Goal: Contribute content: Add original content to the website for others to see

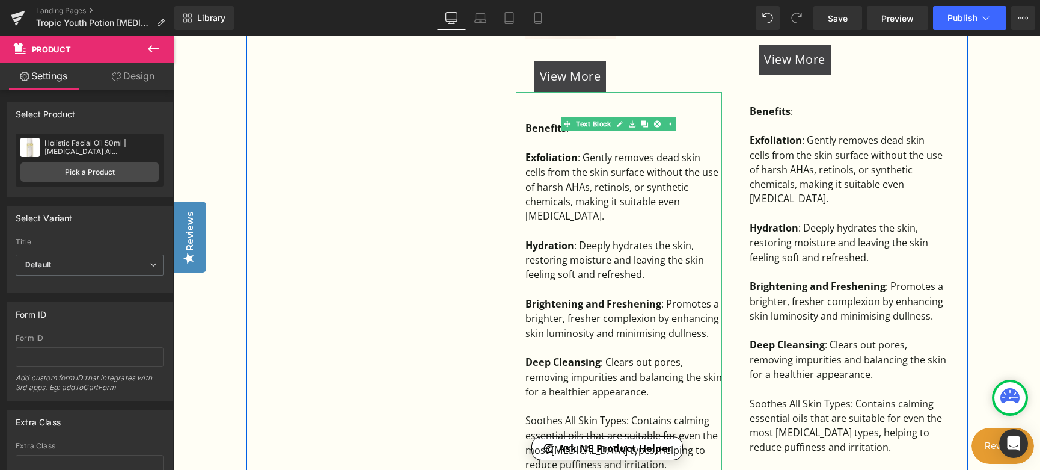
scroll to position [1100, 0]
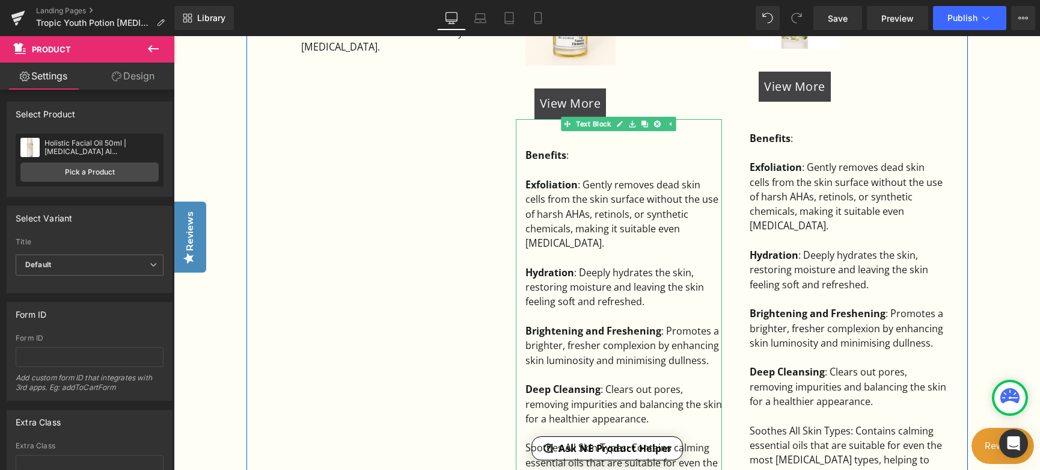
click at [553, 177] on div "Exfoliation : Gently removes dead skin cells from the skin surface without the …" at bounding box center [623, 213] width 197 height 73
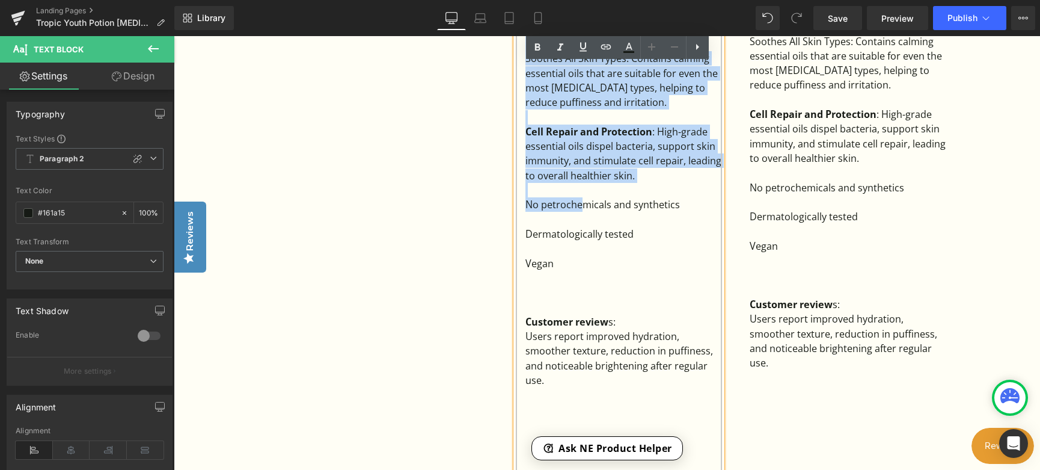
scroll to position [1521, 0]
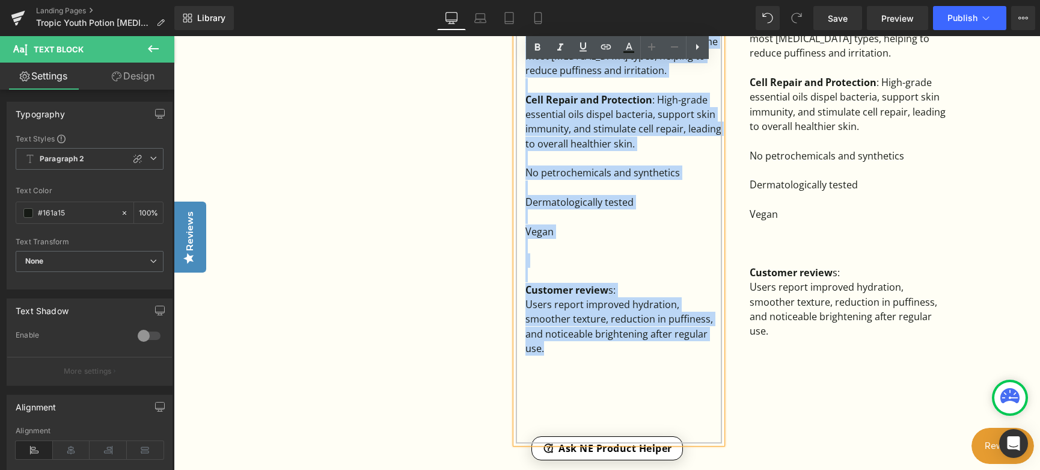
drag, startPoint x: 522, startPoint y: 161, endPoint x: 673, endPoint y: 326, distance: 223.4
click at [673, 326] on div "Benefits : Exfoliation : Gently removes dead skin cells from the skin surface w…" at bounding box center [619, 70] width 206 height 745
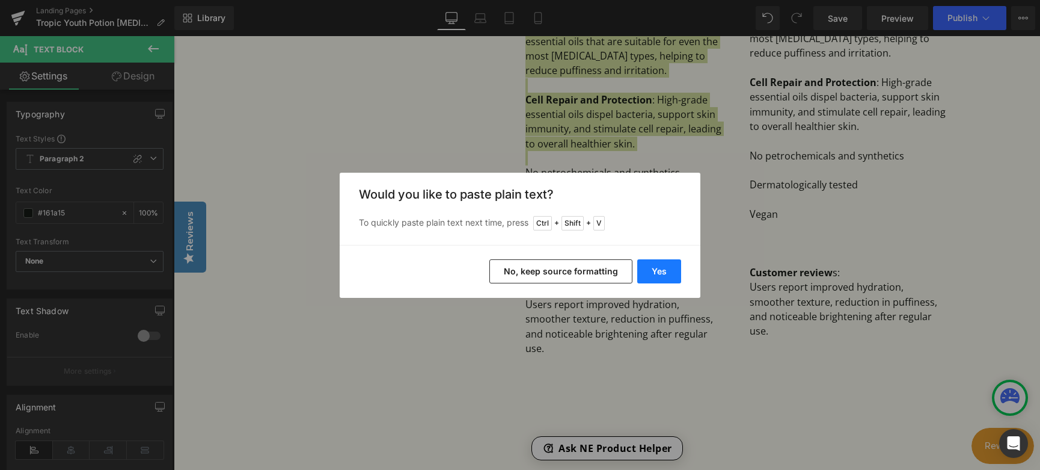
click at [664, 272] on button "Yes" at bounding box center [659, 271] width 44 height 24
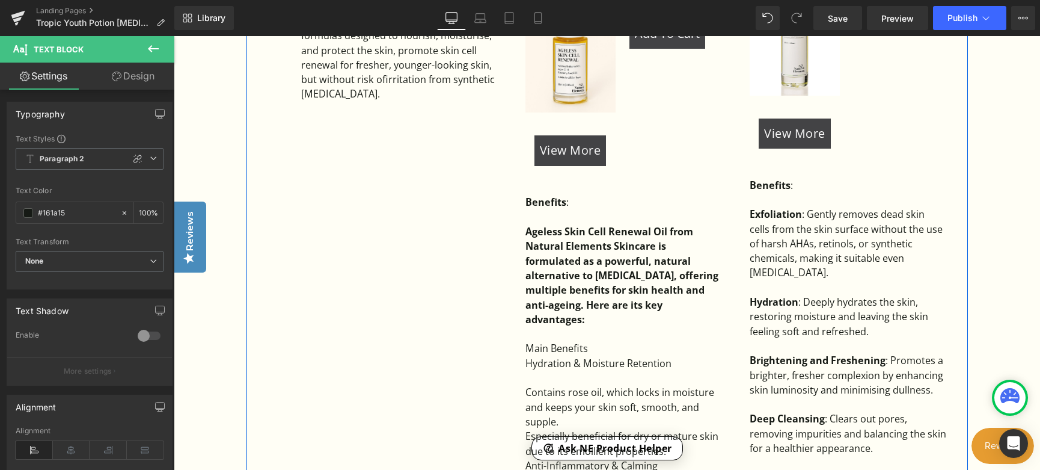
scroll to position [1081, 0]
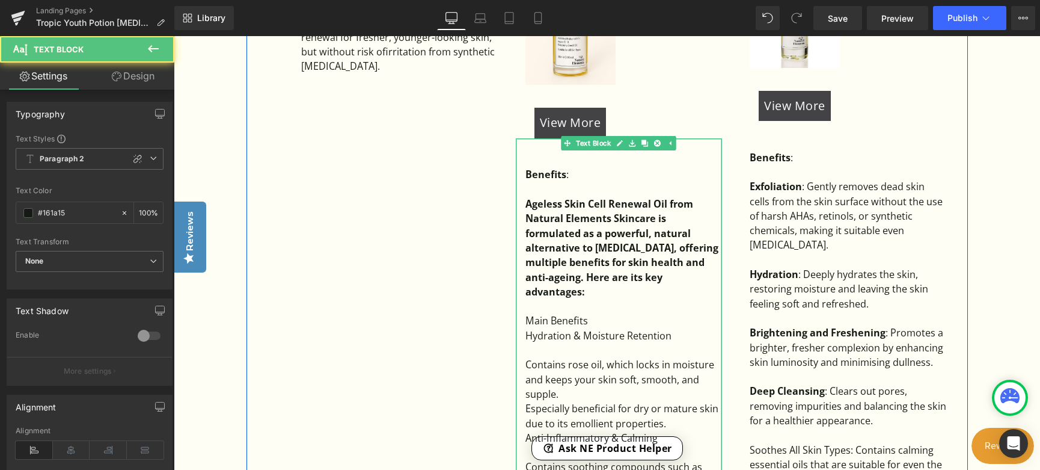
click at [673, 256] on div "Ageless Skin Cell Renewal Oil from Natural Elements Skincare is formulated as a…" at bounding box center [623, 248] width 197 height 102
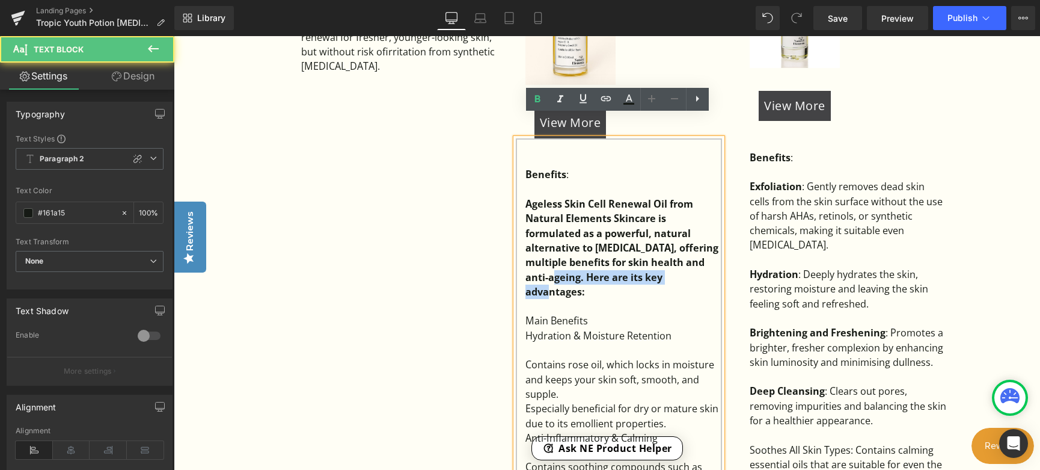
drag, startPoint x: 673, startPoint y: 256, endPoint x: 525, endPoint y: 254, distance: 148.5
click at [525, 254] on div "Ageless Skin Cell Renewal Oil from Natural Elements Skincare is formulated as a…" at bounding box center [623, 248] width 197 height 102
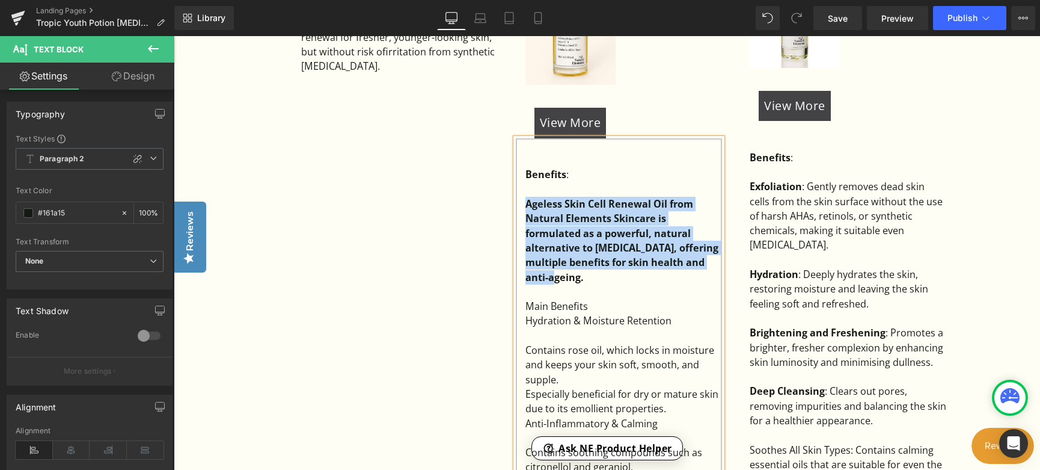
drag, startPoint x: 585, startPoint y: 256, endPoint x: 523, endPoint y: 185, distance: 93.7
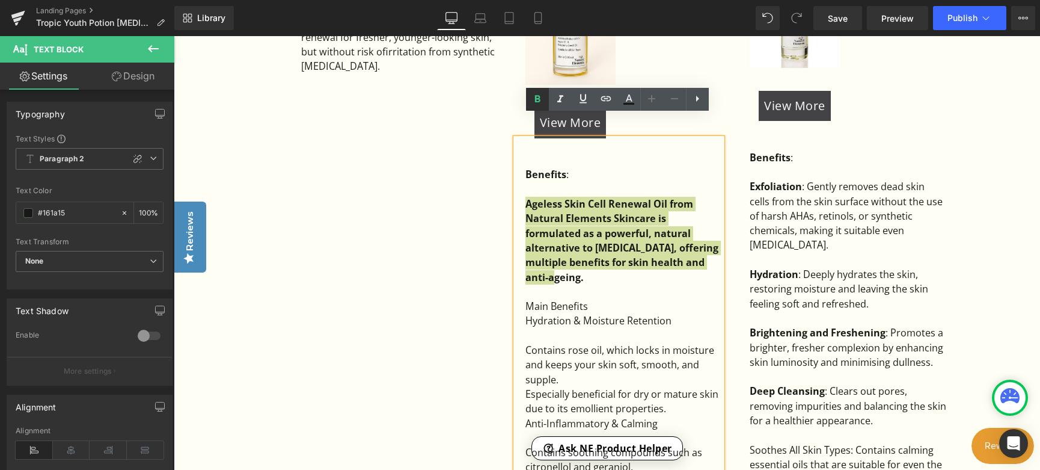
click at [0, 0] on icon at bounding box center [0, 0] width 0 height 0
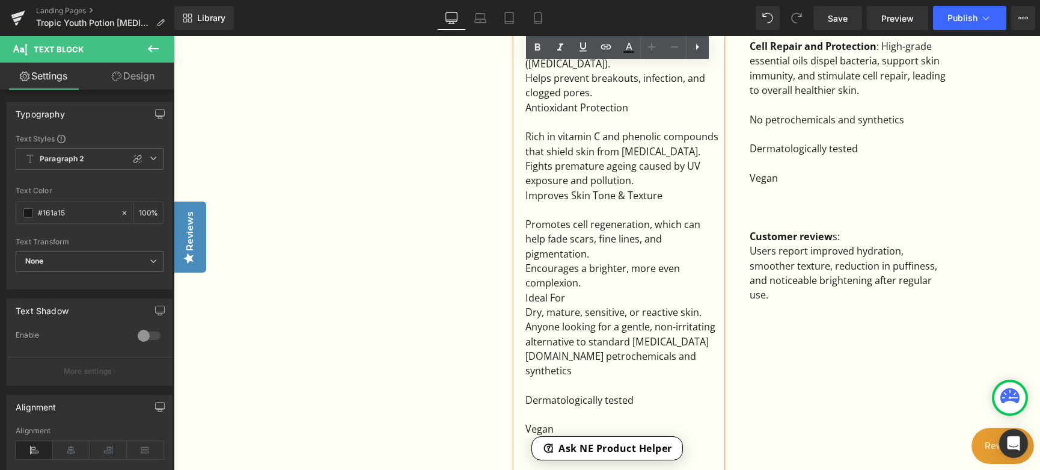
scroll to position [1562, 0]
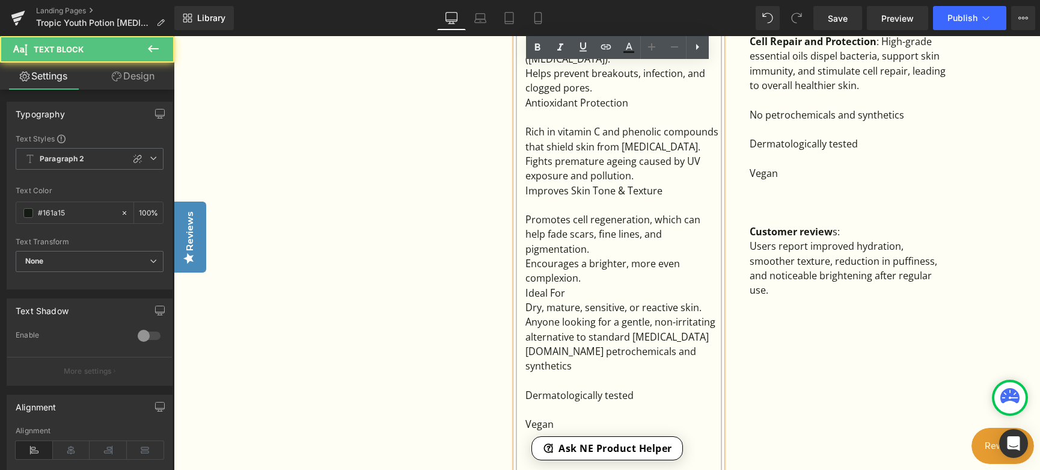
click at [592, 286] on div "Ideal For" at bounding box center [623, 293] width 197 height 14
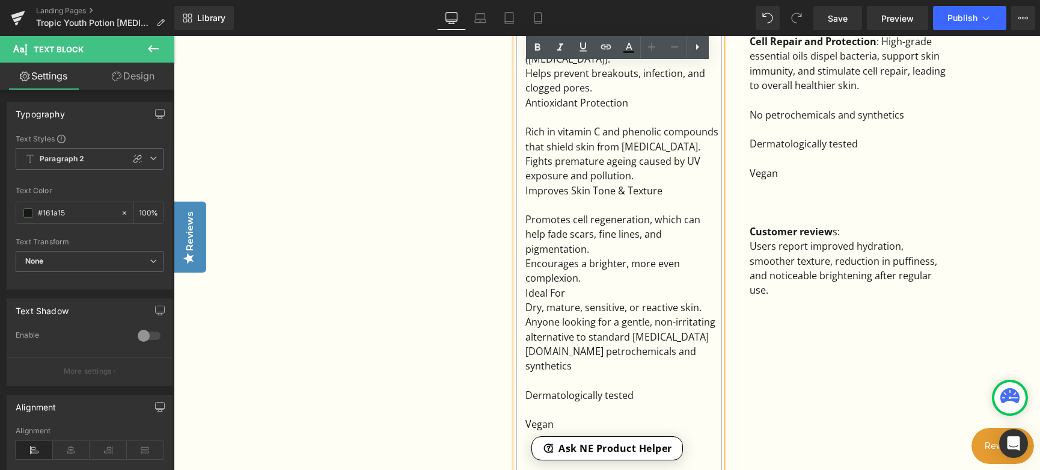
click at [596, 256] on div "Encourages a brighter, more even complexion." at bounding box center [623, 270] width 197 height 29
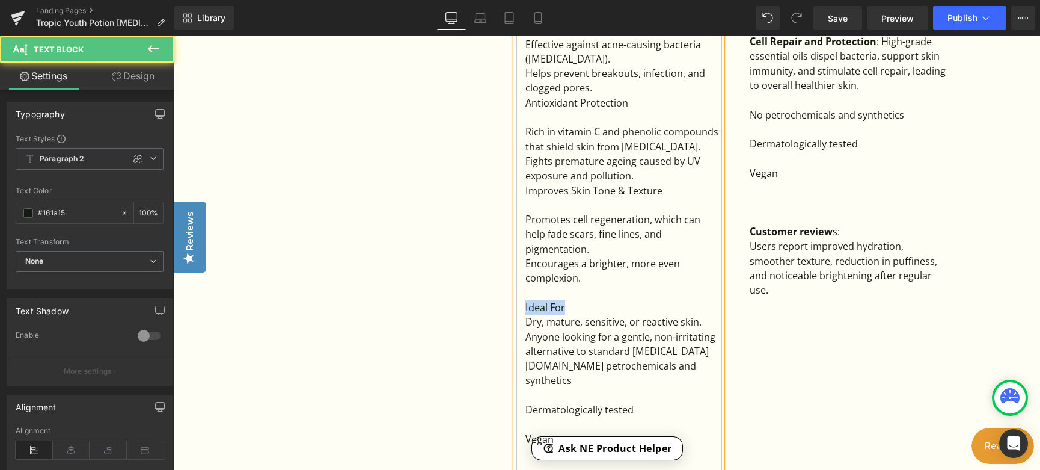
drag, startPoint x: 562, startPoint y: 270, endPoint x: 517, endPoint y: 272, distance: 45.1
click at [517, 272] on div "Benefits : Ageless Skin Cell Renewal Oil from Natural Elements Skincare is form…" at bounding box center [619, 153] width 206 height 993
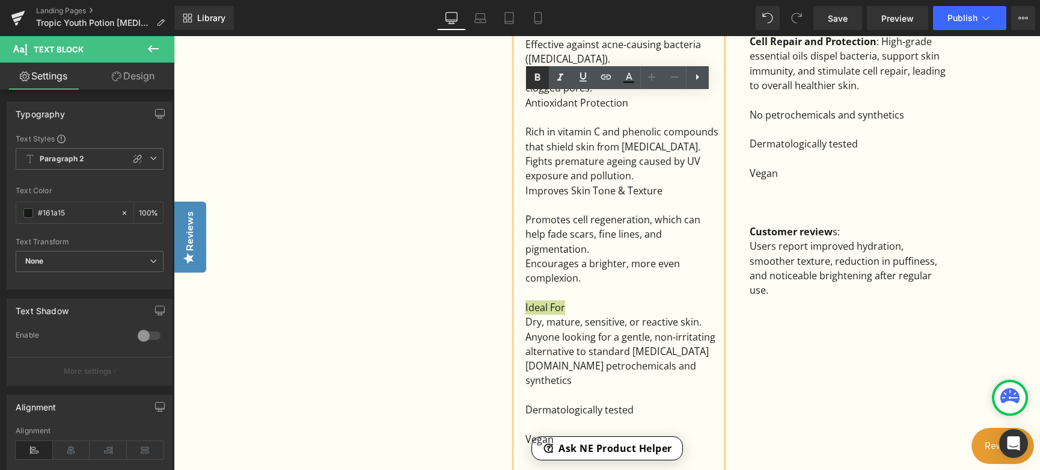
click at [0, 0] on icon at bounding box center [0, 0] width 0 height 0
drag, startPoint x: 524, startPoint y: 197, endPoint x: 646, endPoint y: 197, distance: 122.1
click at [646, 212] on div "Promotes cell regeneration, which can help fade scars, fine lines, and pigmenta…" at bounding box center [623, 234] width 197 height 44
click at [0, 0] on icon at bounding box center [0, 0] width 0 height 0
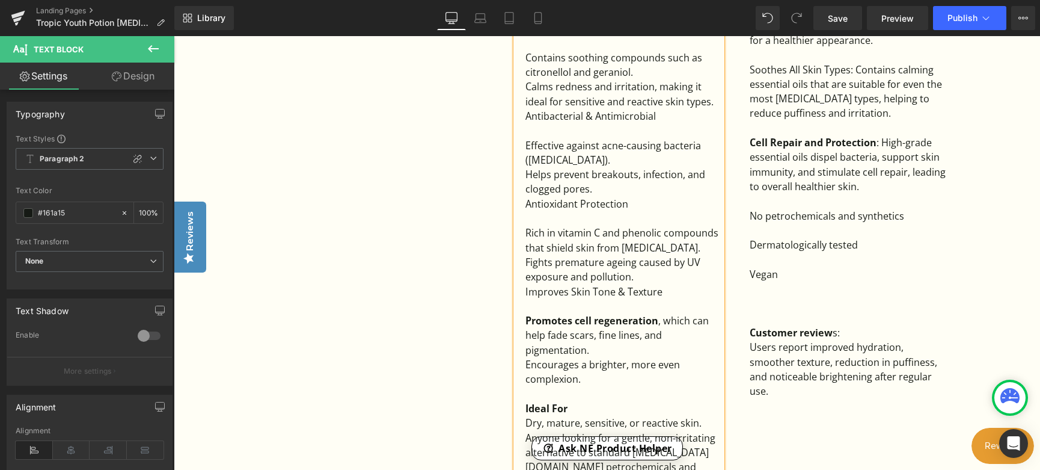
scroll to position [1442, 0]
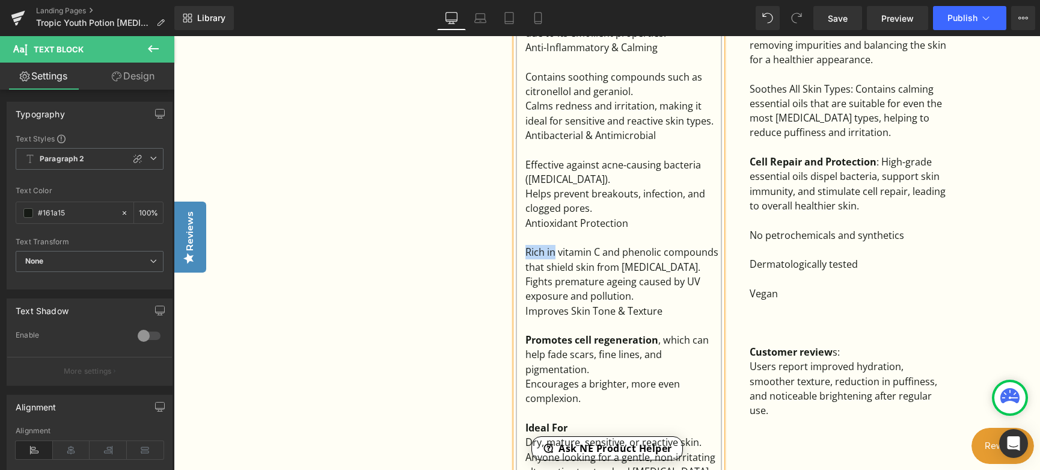
drag, startPoint x: 524, startPoint y: 231, endPoint x: 555, endPoint y: 230, distance: 31.3
click at [555, 245] on div "Rich in vitamin C and phenolic compounds that shield skin from oxidative stress." at bounding box center [623, 259] width 197 height 29
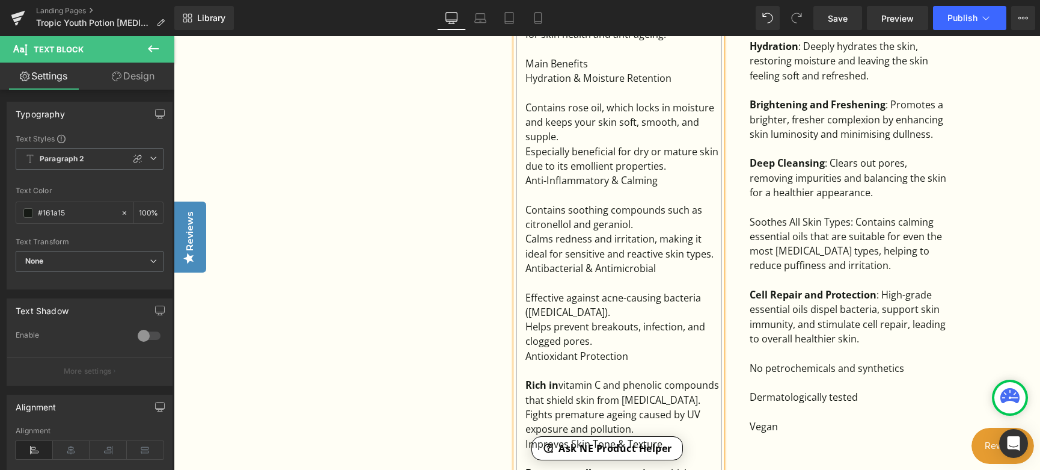
scroll to position [1261, 0]
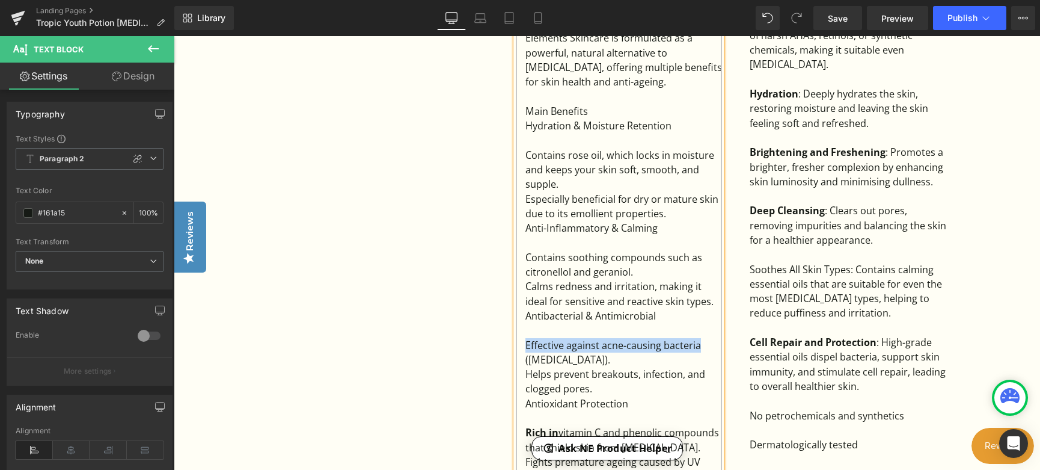
drag, startPoint x: 526, startPoint y: 321, endPoint x: 699, endPoint y: 323, distance: 173.2
click at [699, 338] on div "Effective against acne-causing bacteria (Propionibacterium acnes)." at bounding box center [623, 352] width 197 height 29
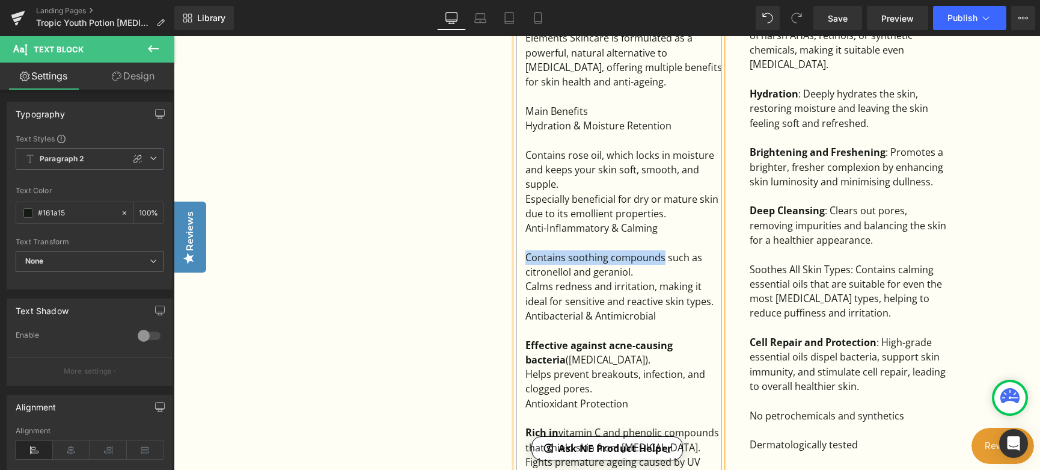
drag, startPoint x: 524, startPoint y: 234, endPoint x: 661, endPoint y: 235, distance: 137.1
click at [661, 250] on div "Contains soothing compounds such as citronellol and geraniol." at bounding box center [623, 264] width 197 height 29
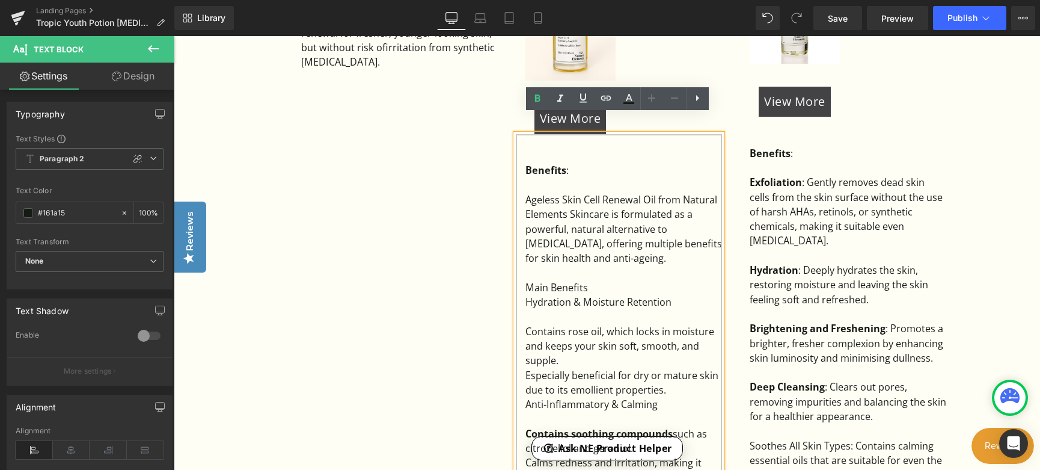
scroll to position [1081, 0]
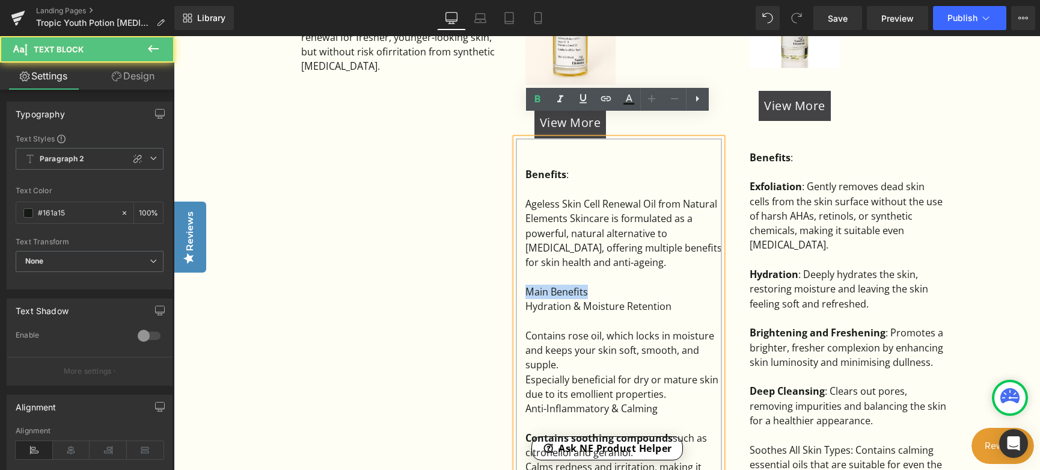
drag, startPoint x: 523, startPoint y: 269, endPoint x: 584, endPoint y: 269, distance: 60.7
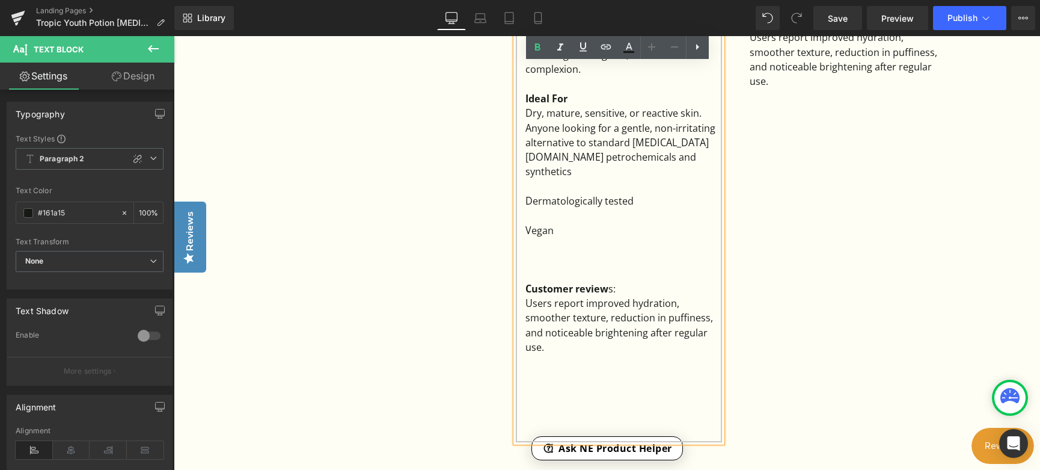
scroll to position [1802, 0]
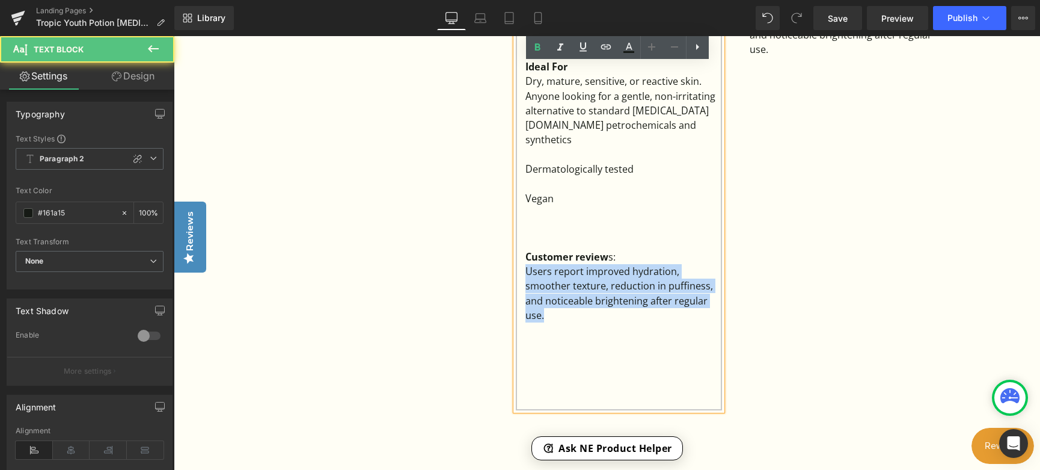
drag, startPoint x: 554, startPoint y: 280, endPoint x: 516, endPoint y: 236, distance: 57.5
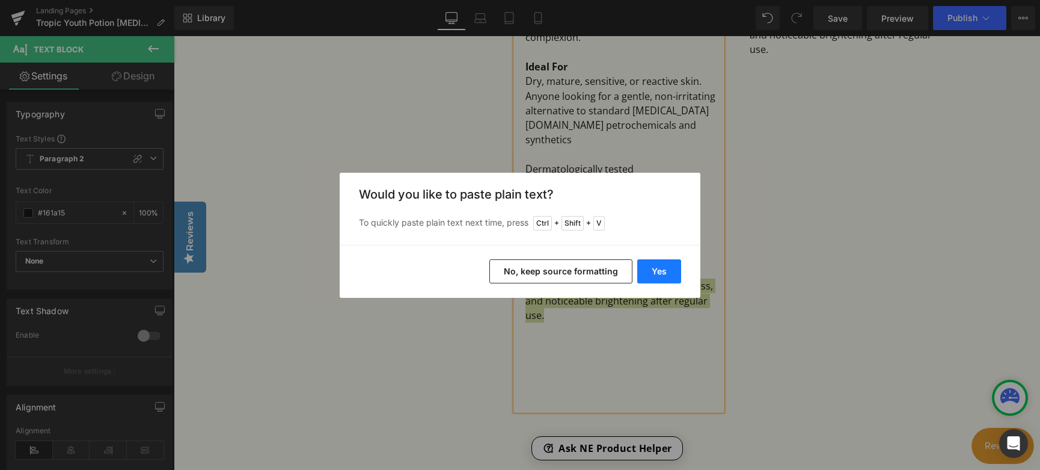
click at [663, 269] on button "Yes" at bounding box center [659, 271] width 44 height 24
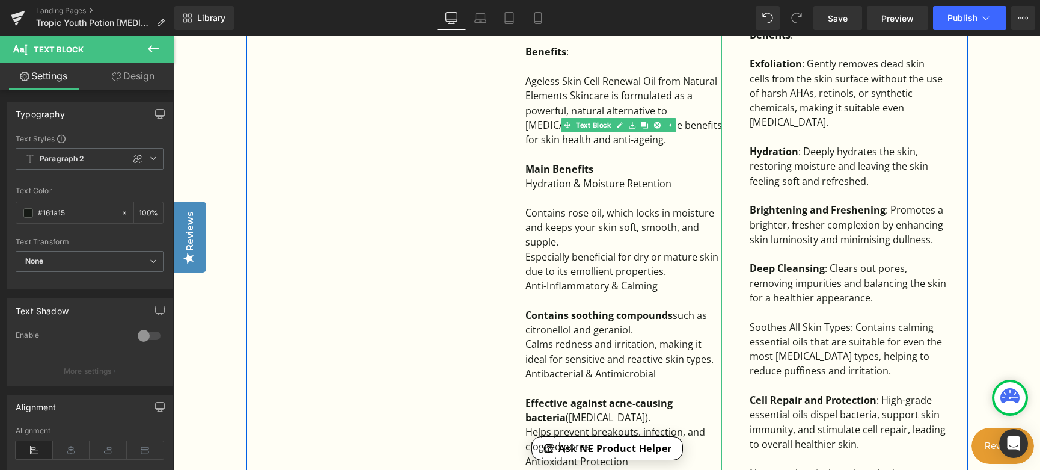
scroll to position [1201, 0]
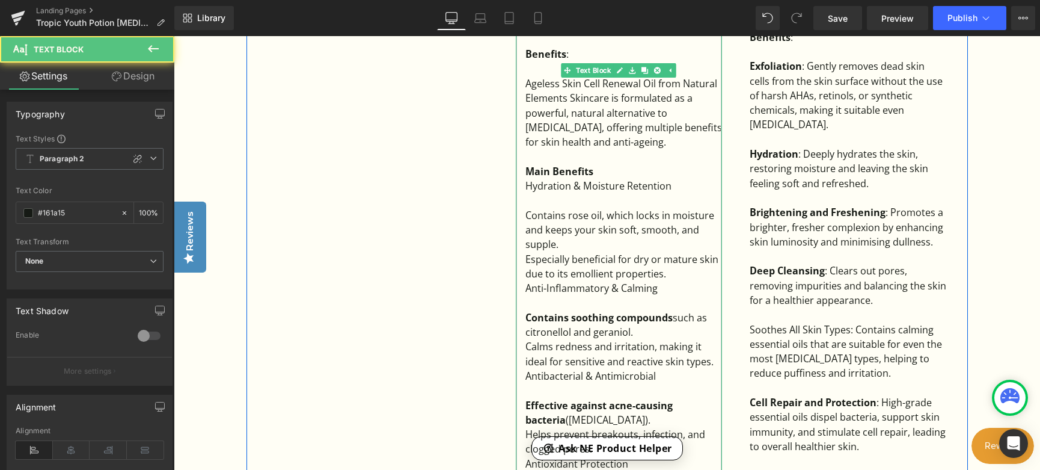
click at [573, 219] on div "Contains rose oil, which locks in moisture and keeps your skin soft, smooth, an…" at bounding box center [623, 230] width 197 height 44
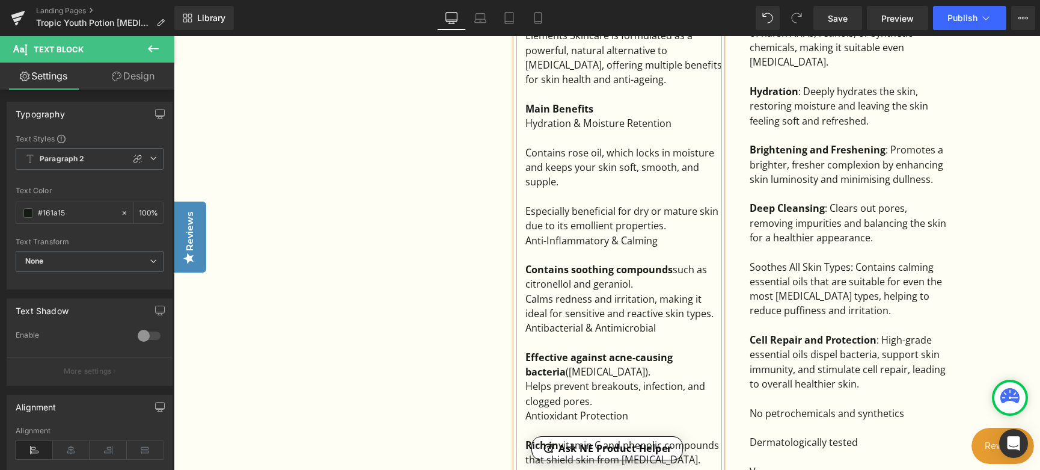
scroll to position [1261, 0]
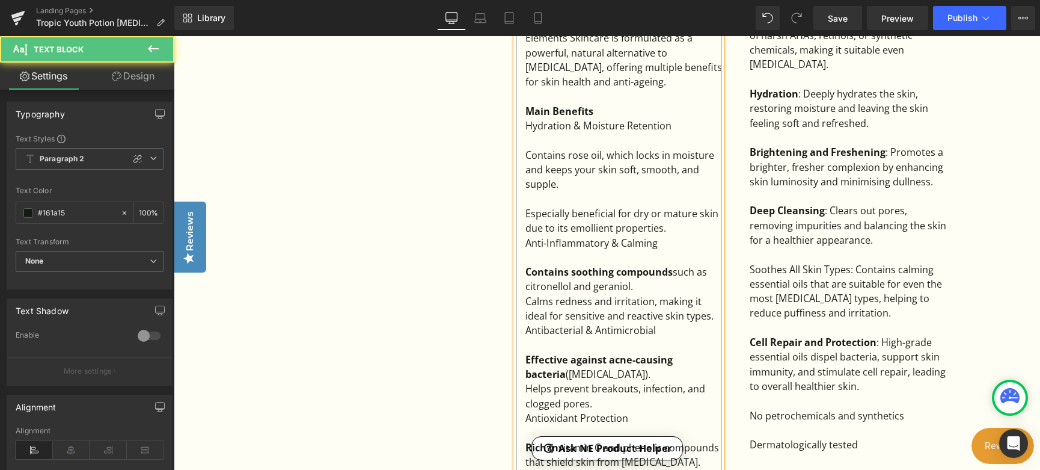
click at [678, 250] on div at bounding box center [623, 257] width 197 height 14
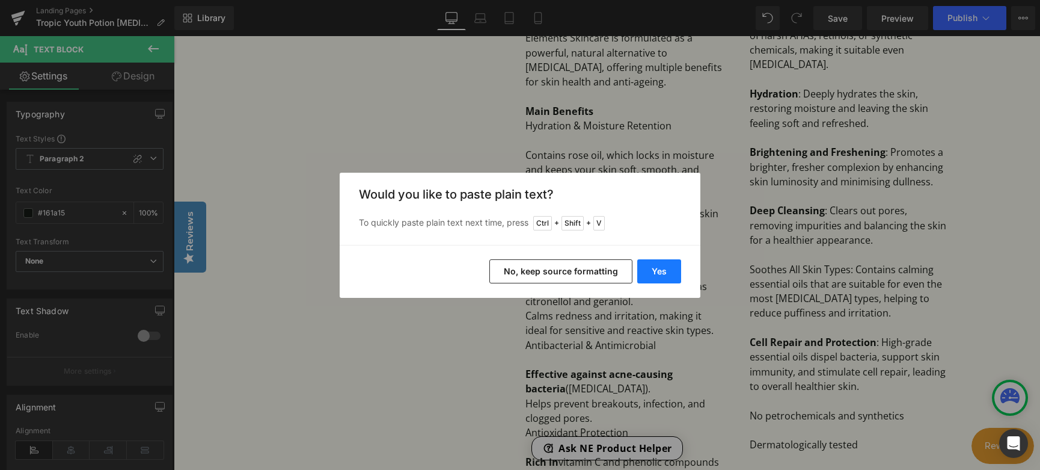
click at [657, 266] on button "Yes" at bounding box center [659, 271] width 44 height 24
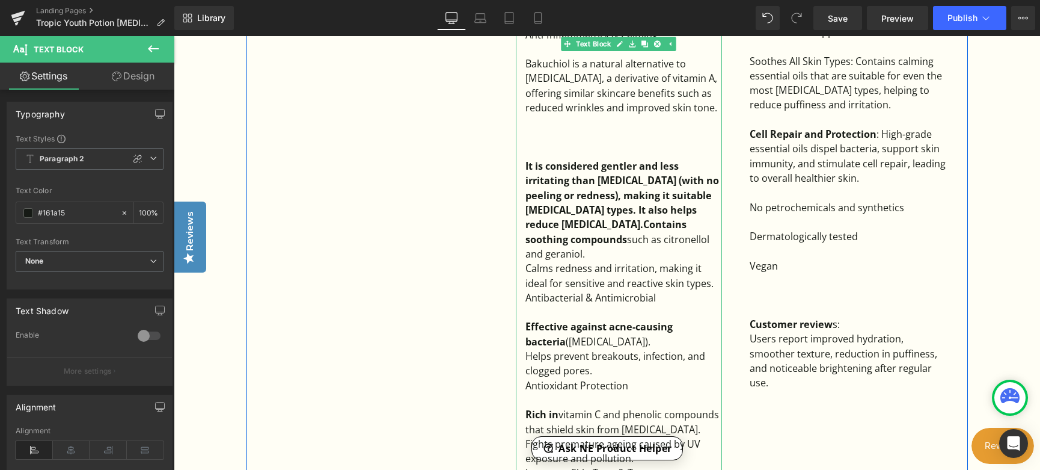
scroll to position [1442, 0]
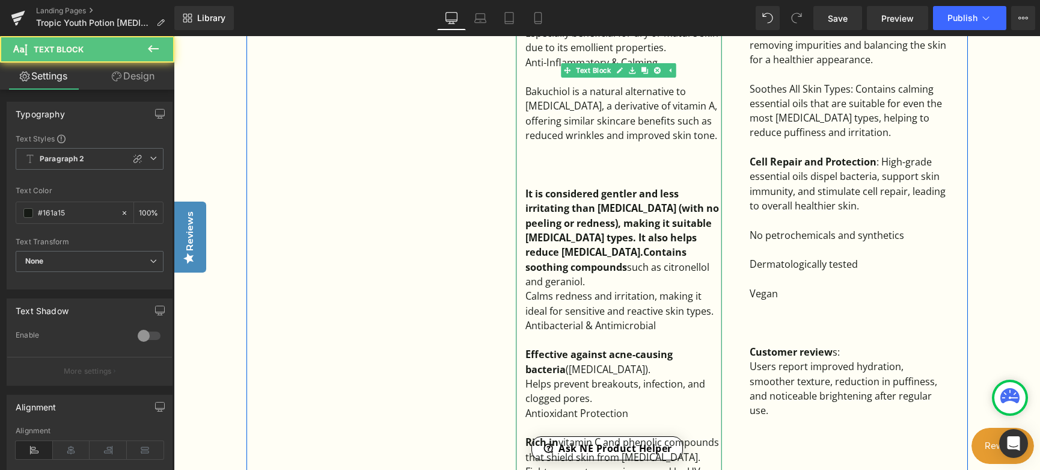
click at [619, 227] on strong "It is considered gentler and less irritating than retinol (with no peeling or r…" at bounding box center [622, 230] width 194 height 86
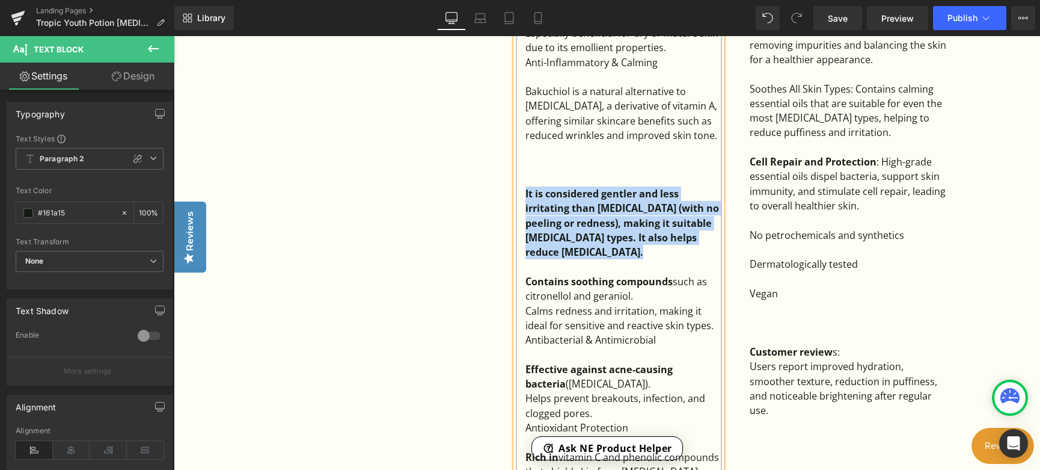
drag, startPoint x: 623, startPoint y: 231, endPoint x: 521, endPoint y: 173, distance: 116.9
click at [521, 173] on div "Benefits : Ageless Skin Cell Renewal Oil from Natural Elements Skincare is form…" at bounding box center [619, 391] width 206 height 1227
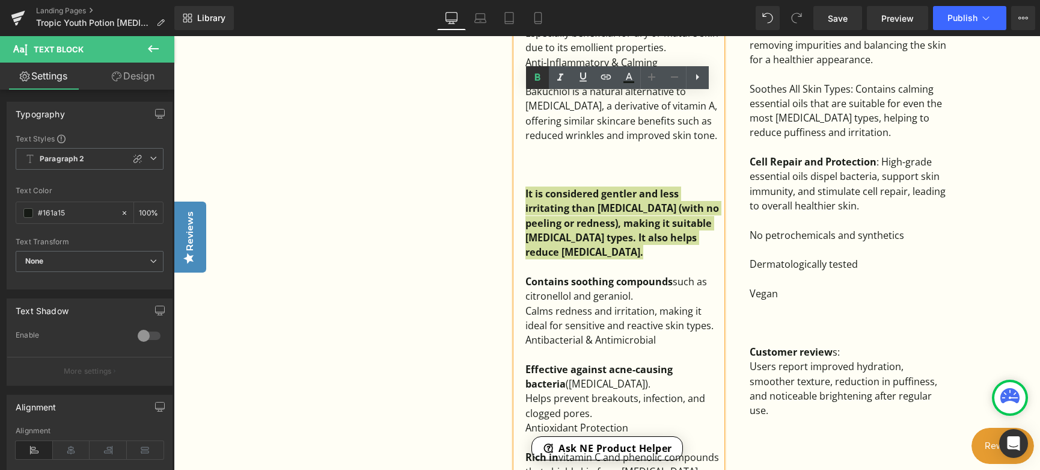
click at [0, 0] on icon at bounding box center [0, 0] width 0 height 0
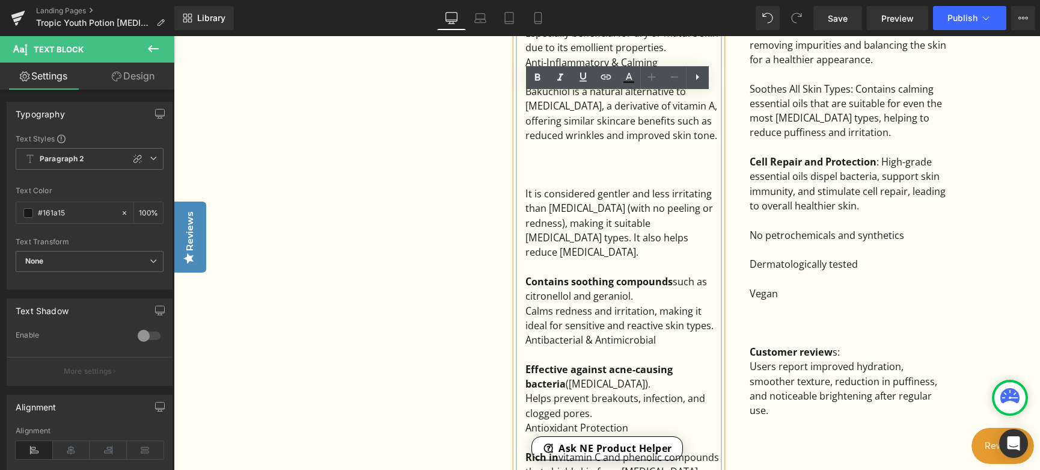
drag, startPoint x: 655, startPoint y: 119, endPoint x: 652, endPoint y: 111, distance: 8.8
click at [655, 119] on div "Bakuchiol is a natural alternative to retinol, a derivative of vitamin A, offer…" at bounding box center [623, 113] width 197 height 58
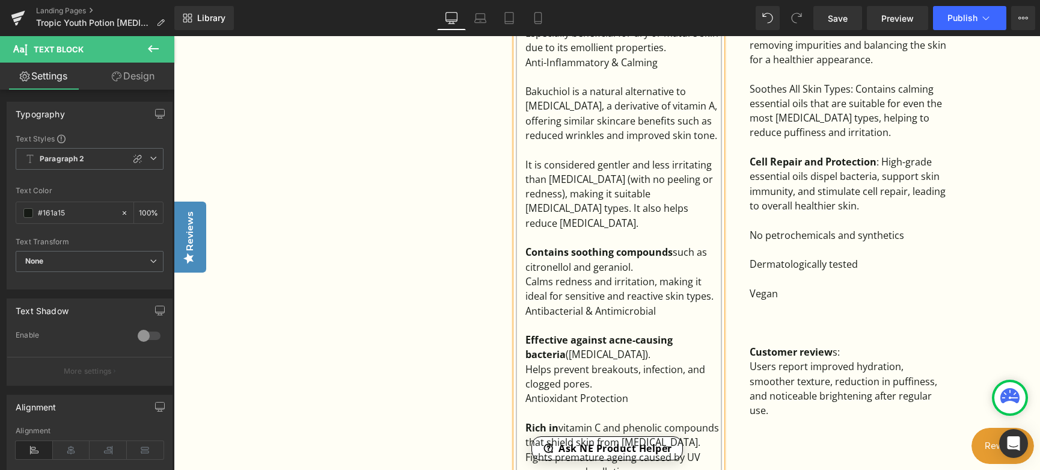
scroll to position [1261, 0]
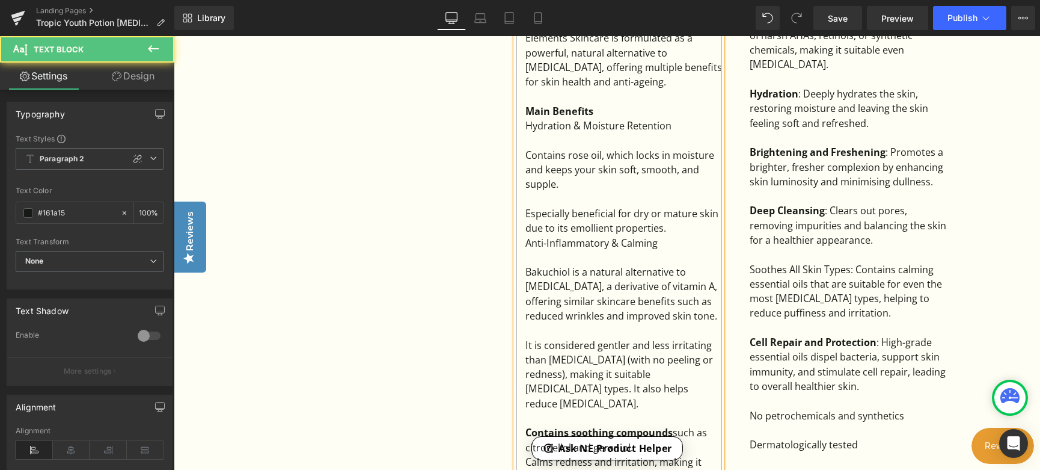
click at [537, 265] on div "Bakuchiol is a natural alternative to retinol, a derivative of vitamin A, offer…" at bounding box center [623, 294] width 197 height 58
click at [536, 265] on div "Bakuchiol is a natural alternative to retinol, a derivative of vitamin A, offer…" at bounding box center [623, 294] width 197 height 58
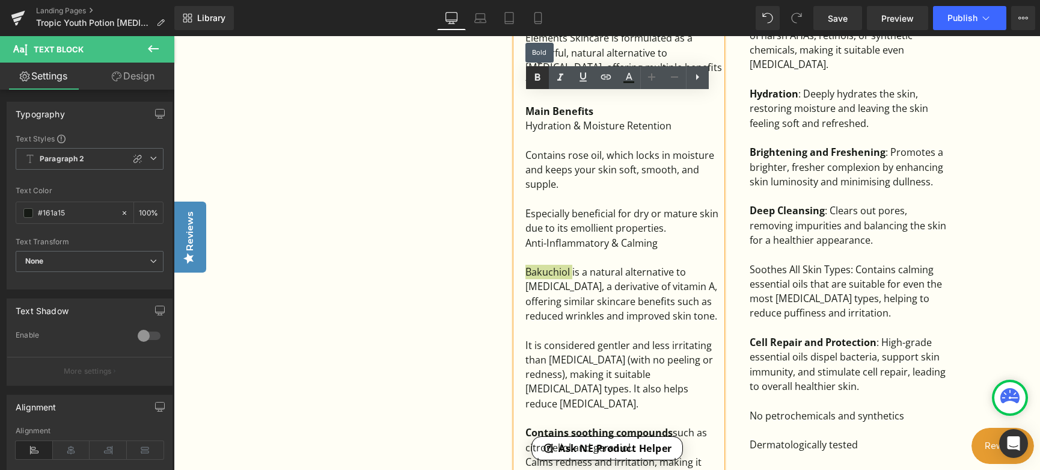
click at [0, 0] on icon at bounding box center [0, 0] width 0 height 0
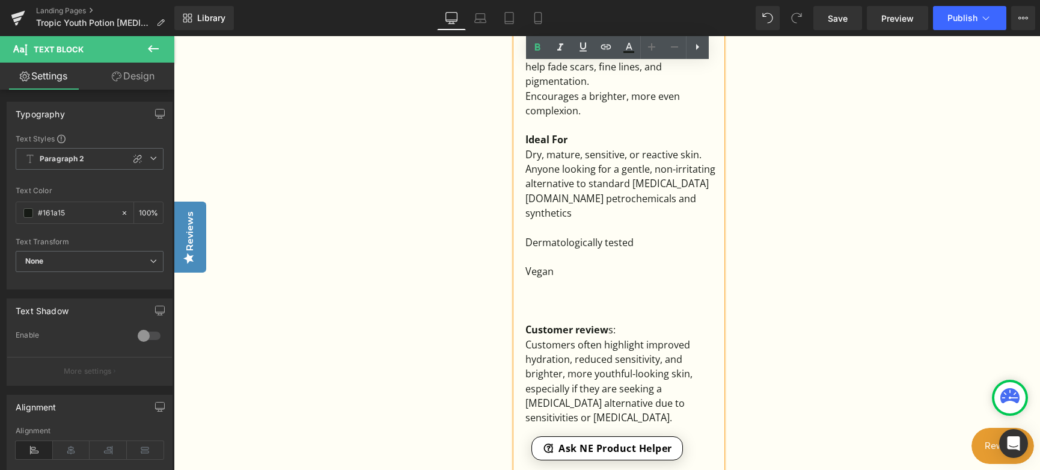
scroll to position [1923, 0]
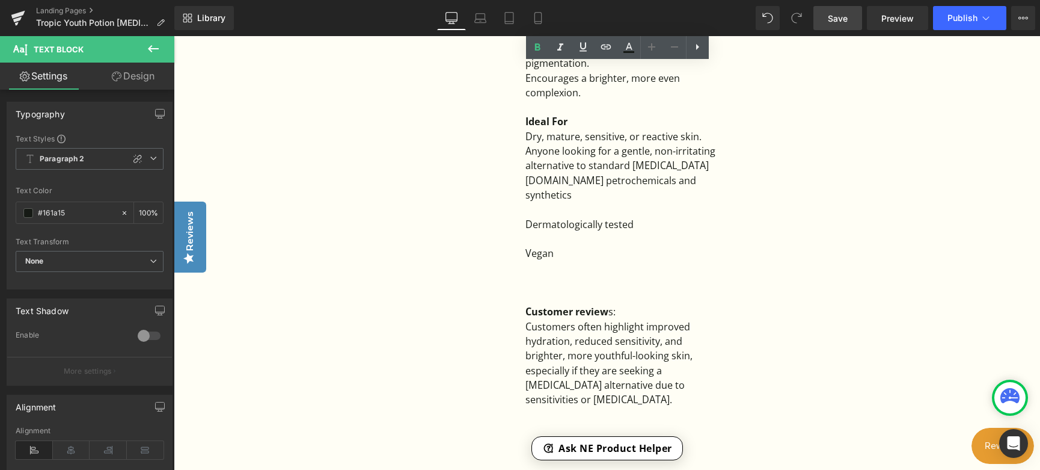
click at [833, 25] on link "Save" at bounding box center [837, 18] width 49 height 24
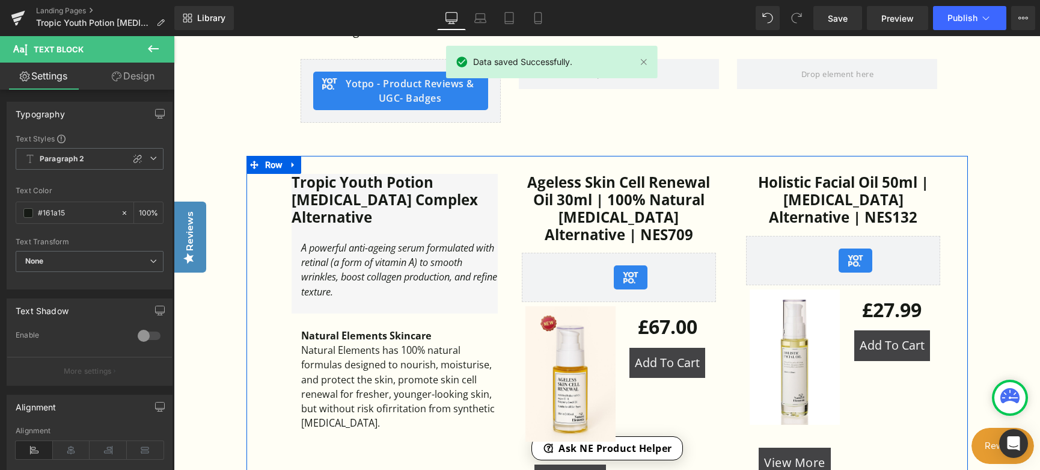
scroll to position [720, 0]
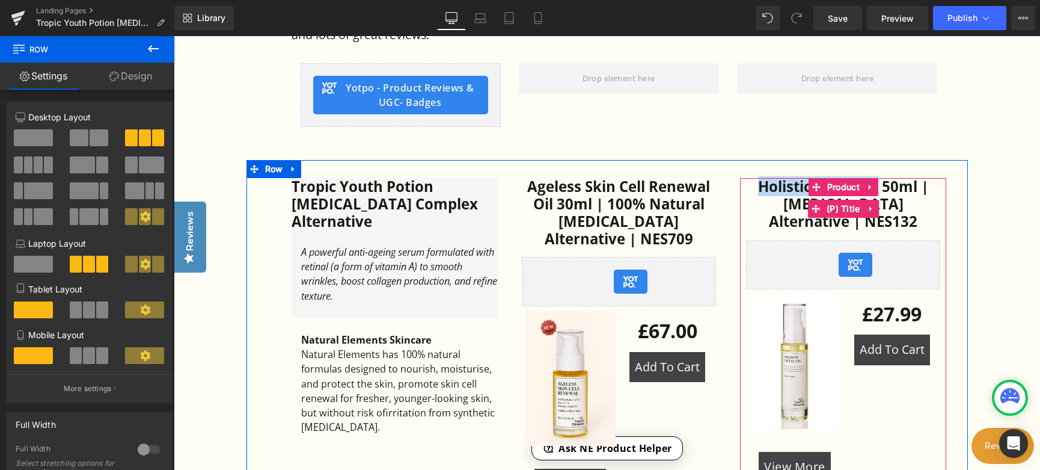
drag, startPoint x: 732, startPoint y: 161, endPoint x: 879, endPoint y: 173, distance: 147.8
copy link "Holistic Facial Oil"
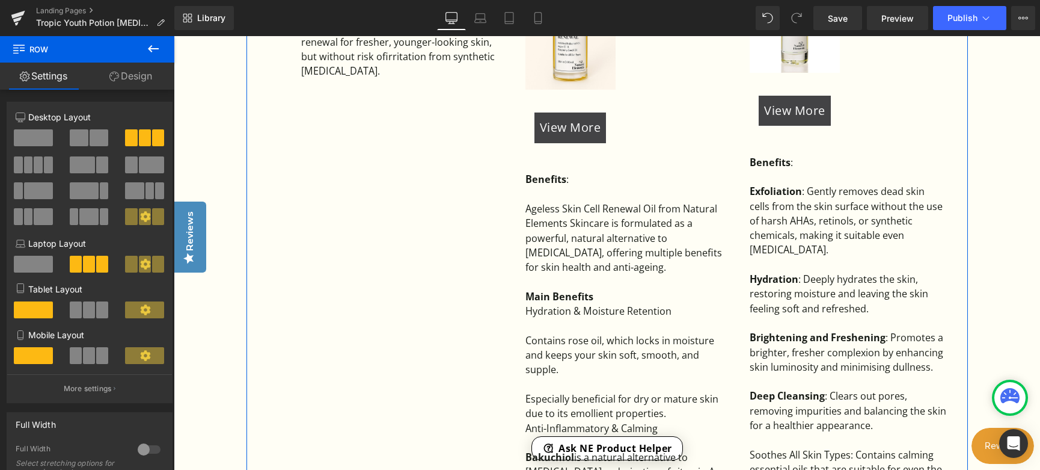
scroll to position [1081, 0]
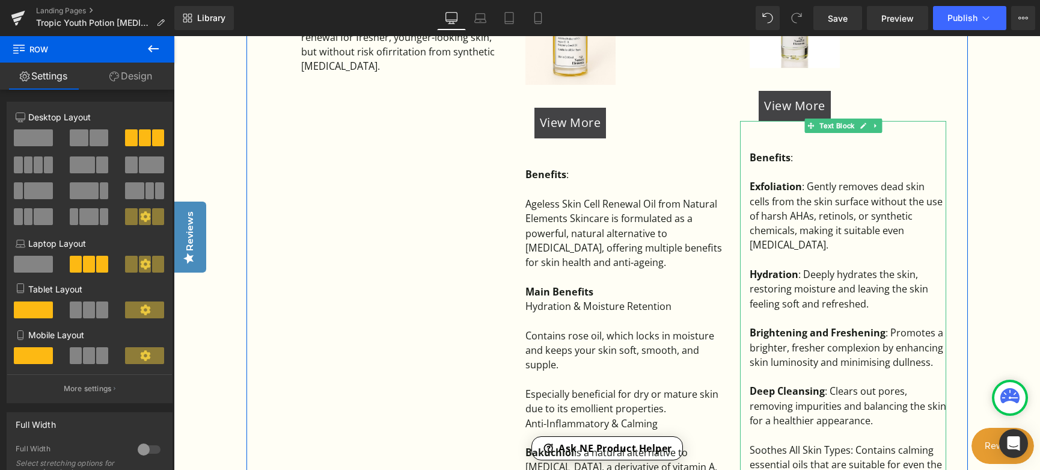
click at [753, 180] on strong "Exfoliation" at bounding box center [776, 186] width 52 height 13
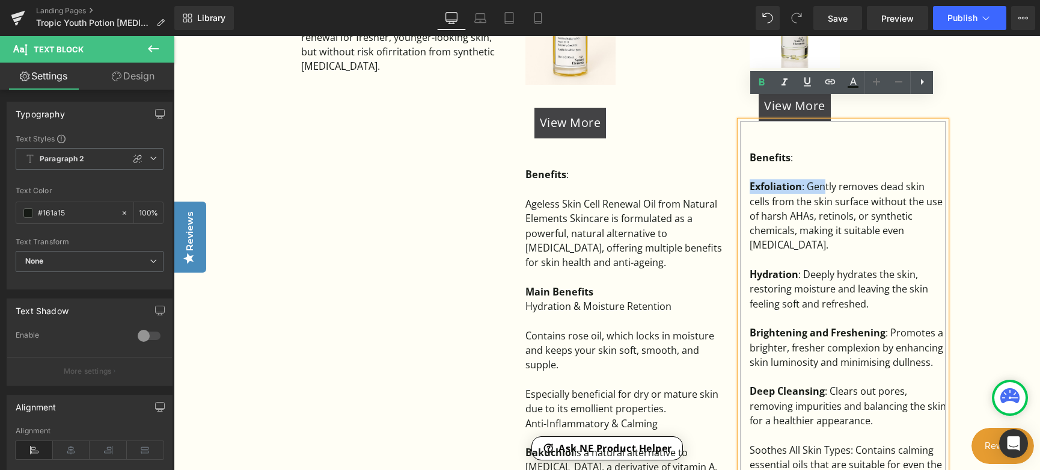
drag, startPoint x: 824, startPoint y: 164, endPoint x: 750, endPoint y: 165, distance: 73.4
click at [750, 179] on div "Exfoliation : Gently removes dead skin cells from the skin surface without the …" at bounding box center [848, 215] width 197 height 73
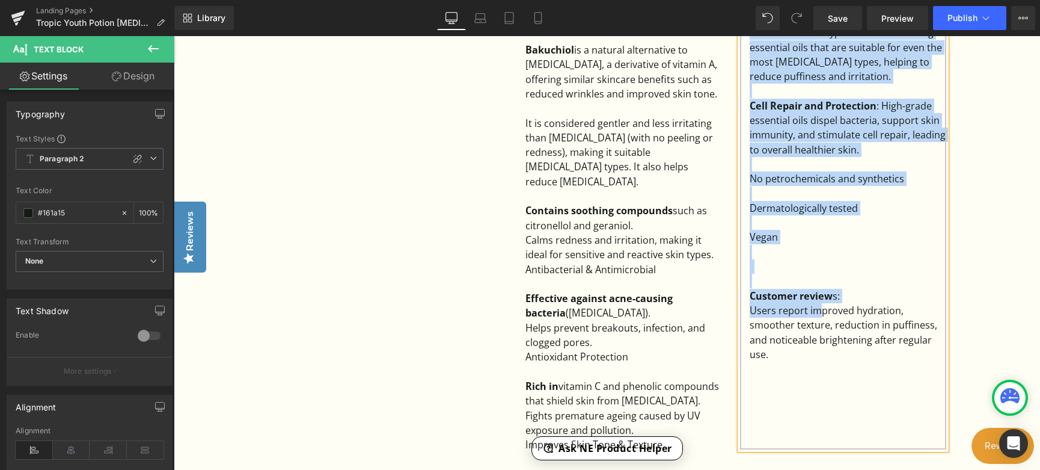
scroll to position [1502, 0]
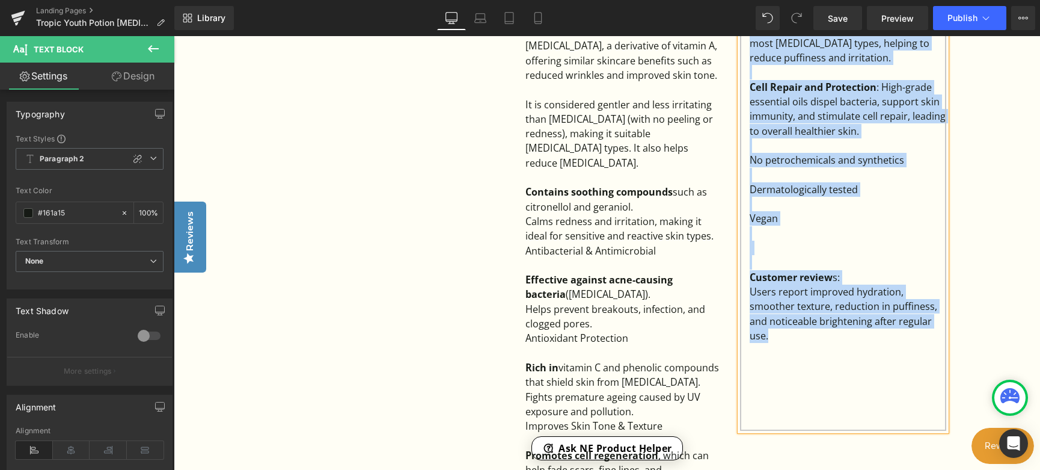
drag, startPoint x: 764, startPoint y: 164, endPoint x: 823, endPoint y: 311, distance: 159.2
click at [823, 311] on div "Benefits : tly removes dead skin cells from the skin surface without the use of…" at bounding box center [843, 65] width 206 height 730
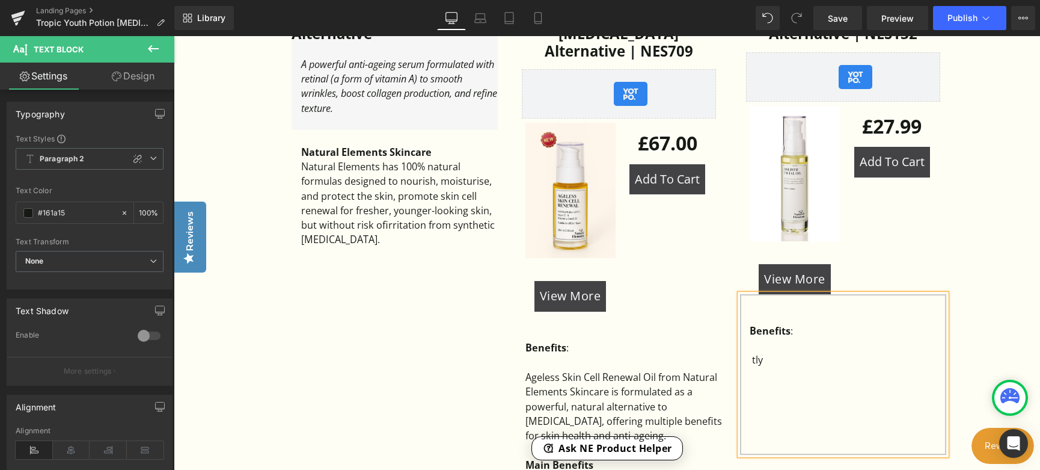
scroll to position [901, 0]
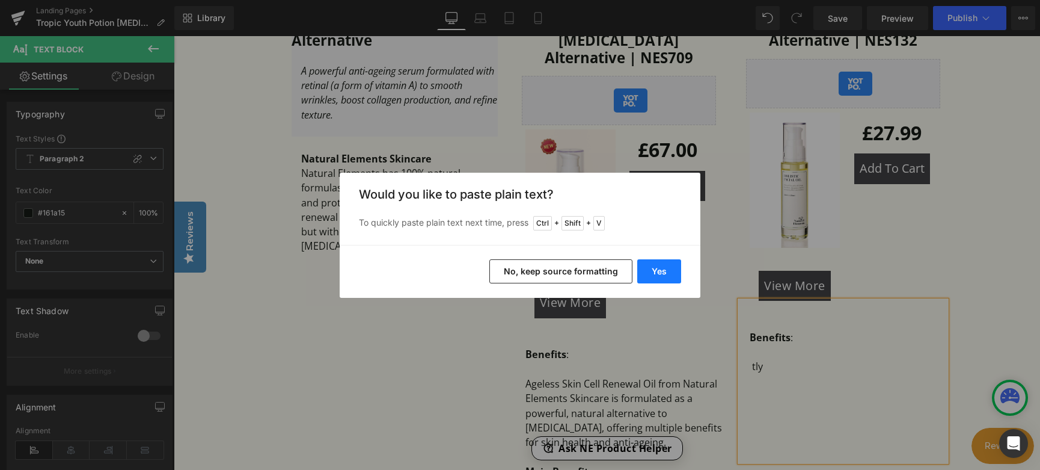
click at [660, 265] on button "Yes" at bounding box center [659, 271] width 44 height 24
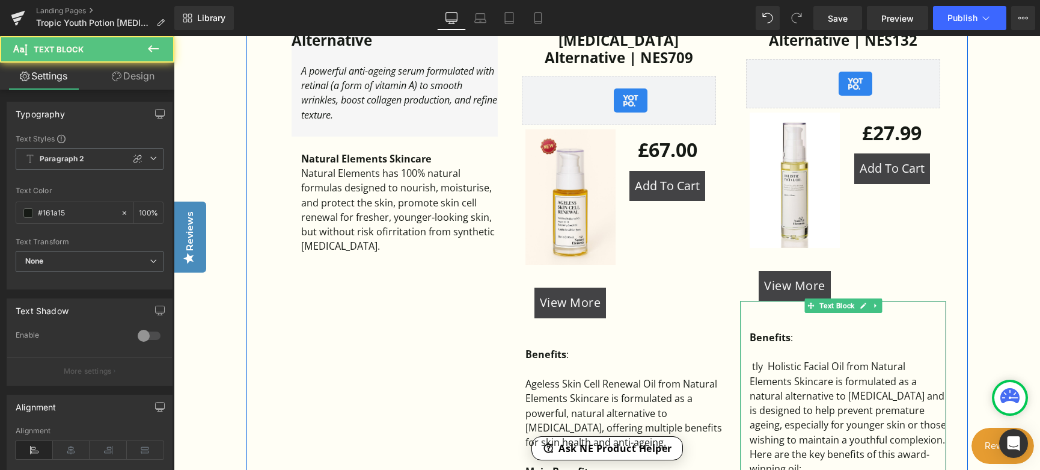
click at [769, 359] on div "tly Holistic Facial Oil from Natural Elements Skincare is formulated as a natur…" at bounding box center [848, 417] width 197 height 117
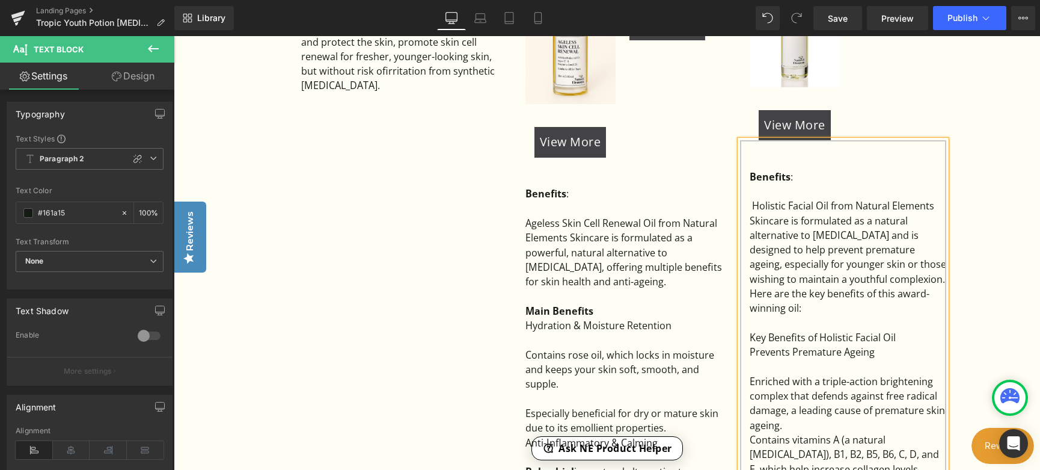
scroll to position [1082, 0]
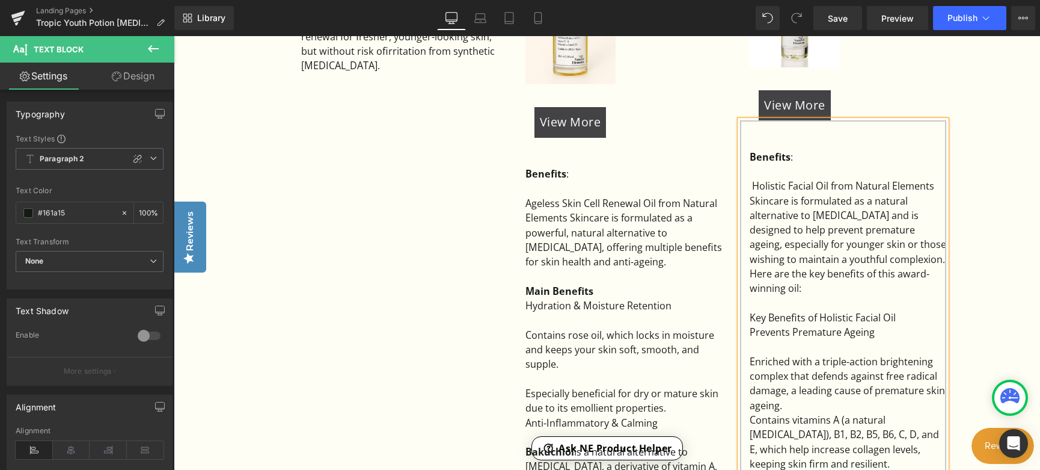
click at [897, 236] on div "Holistic Facial Oil from Natural Elements Skincare is formulated as a natural a…" at bounding box center [848, 237] width 197 height 117
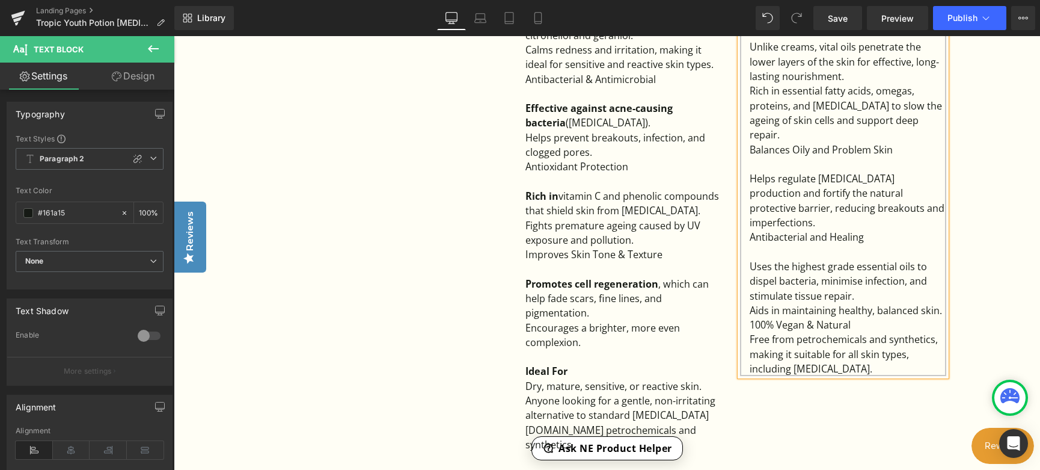
scroll to position [1683, 0]
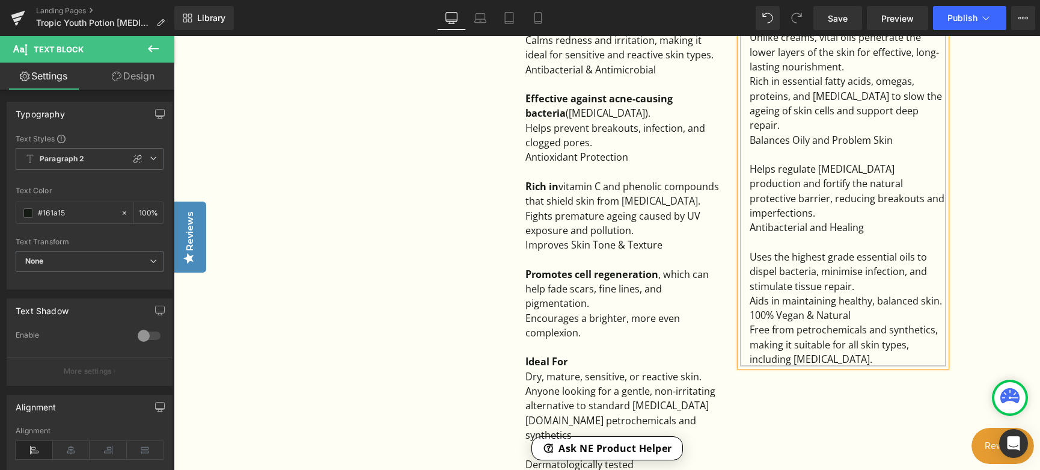
click at [868, 250] on div "Uses the highest grade essential oils to dispel bacteria, minimise infection, a…" at bounding box center [848, 272] width 197 height 44
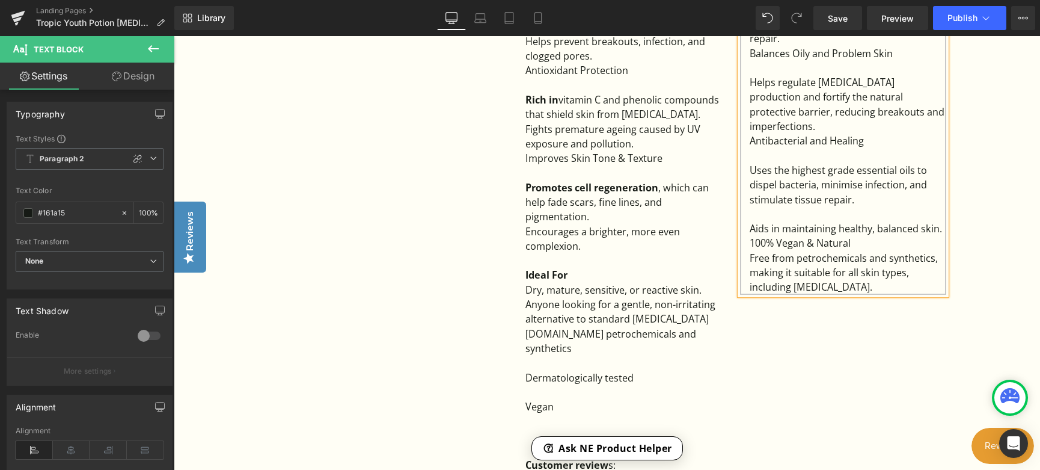
scroll to position [1863, 0]
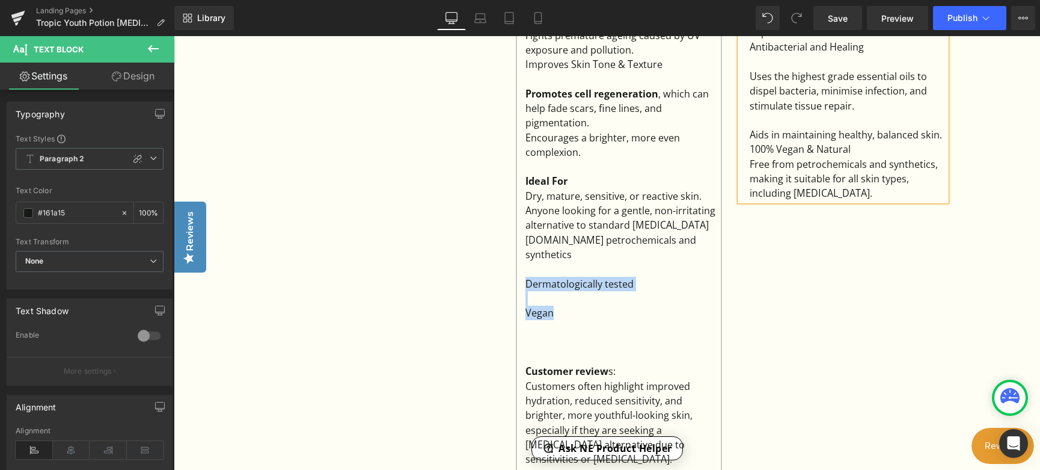
drag, startPoint x: 575, startPoint y: 265, endPoint x: 512, endPoint y: 230, distance: 72.1
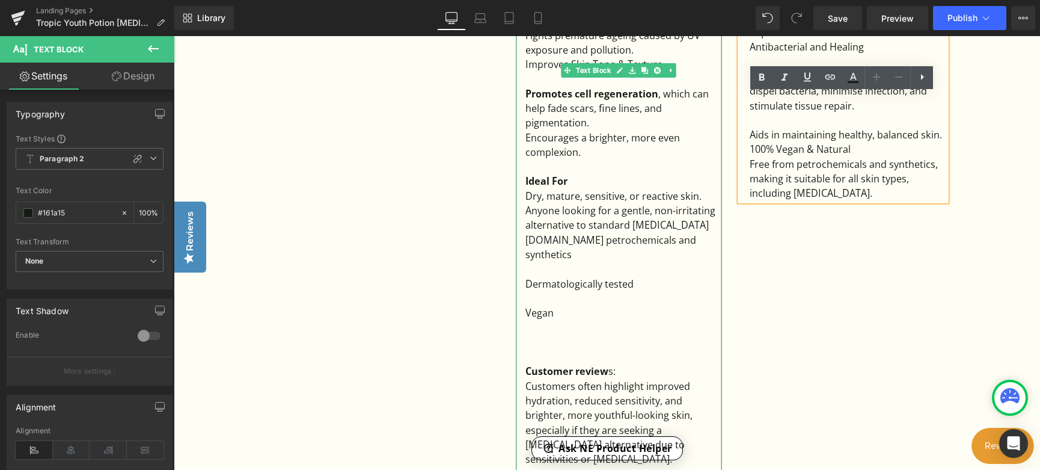
click at [663, 203] on div "Anyone looking for a gentle, non-irritating alternative to standard retinol.No …" at bounding box center [623, 232] width 197 height 58
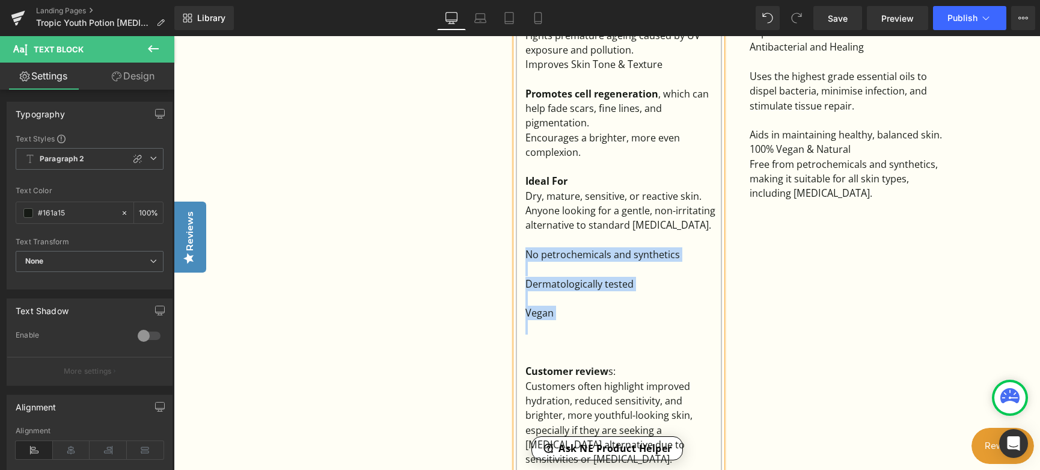
drag, startPoint x: 571, startPoint y: 279, endPoint x: 521, endPoint y: 212, distance: 83.3
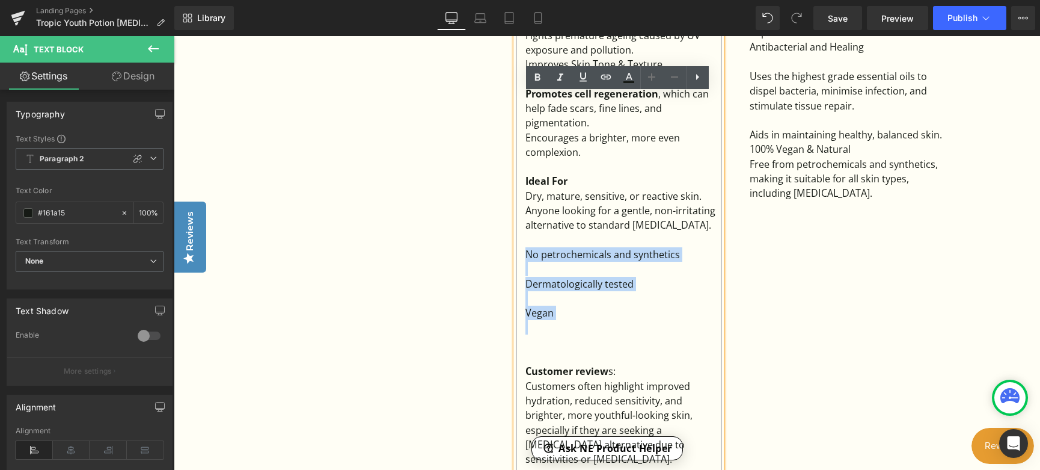
copy div "No petrochemicals and synthetics Dermatologically tested Vegan"
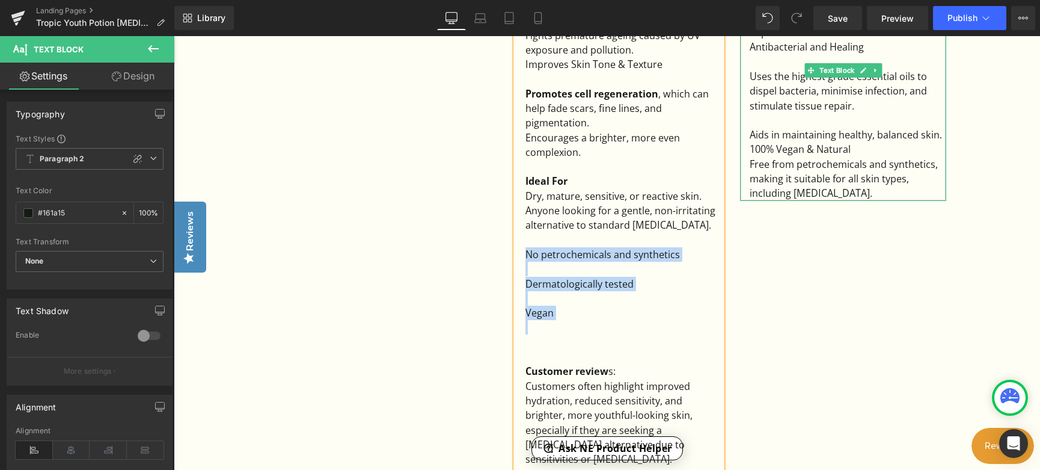
click at [872, 159] on div "Free from petrochemicals and synthetics, making it suitable for all skin types,…" at bounding box center [848, 179] width 197 height 44
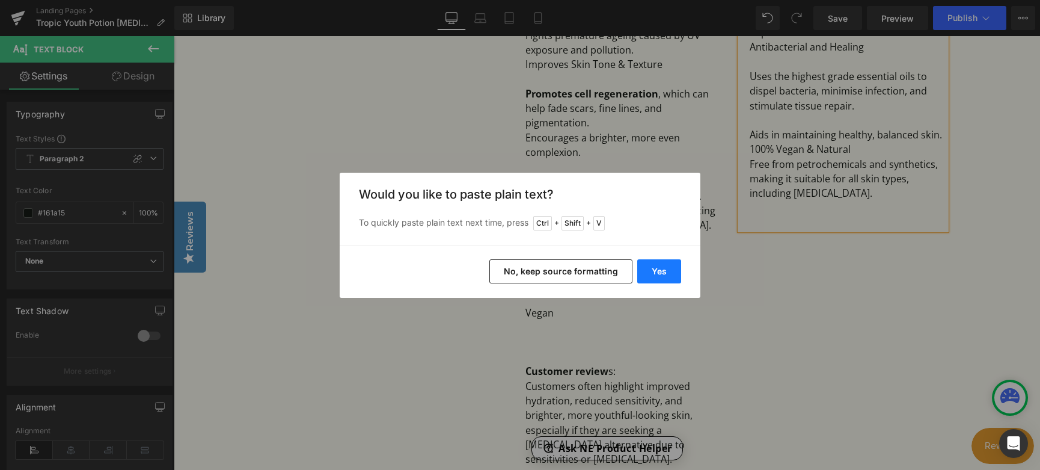
click at [657, 270] on button "Yes" at bounding box center [659, 271] width 44 height 24
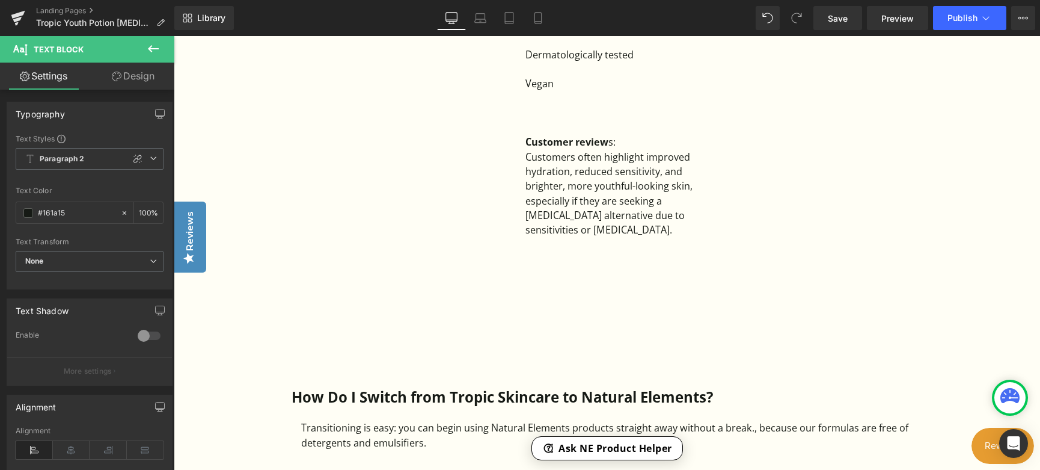
scroll to position [1923, 0]
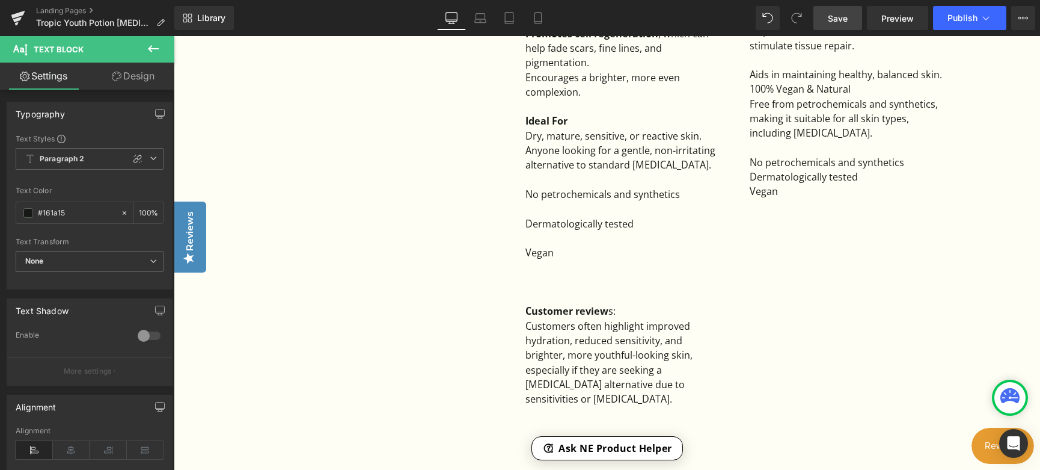
click at [831, 9] on link "Save" at bounding box center [837, 18] width 49 height 24
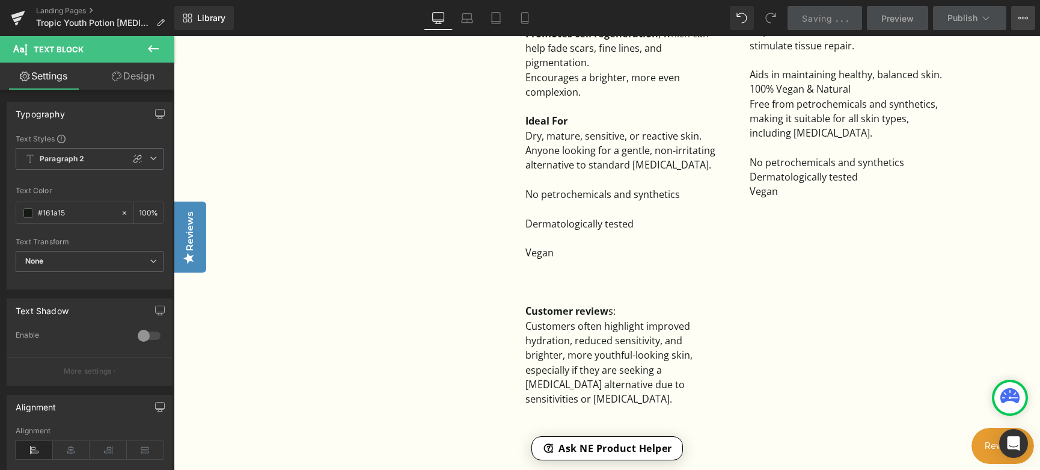
click at [1020, 27] on button "View Live Page View with current Template Save Template to Library Schedule Pub…" at bounding box center [1023, 18] width 24 height 24
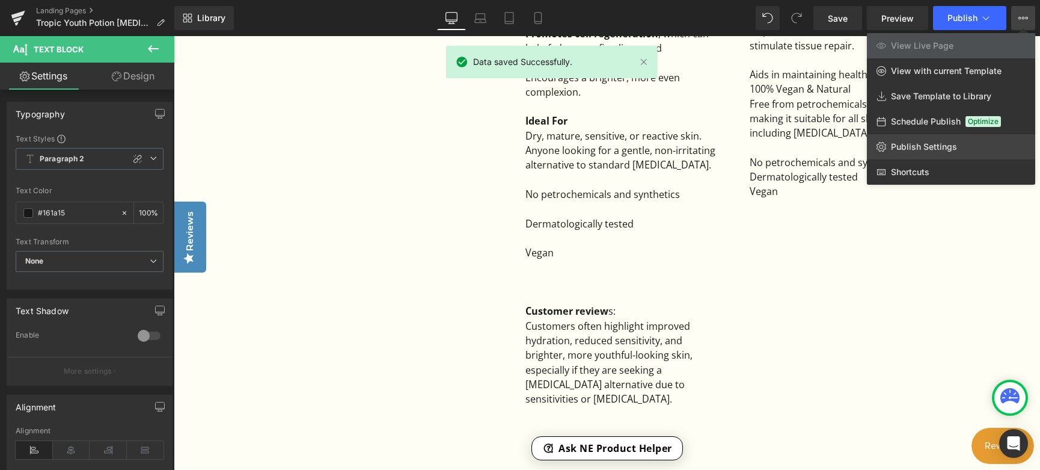
click at [946, 143] on span "Publish Settings" at bounding box center [924, 146] width 66 height 11
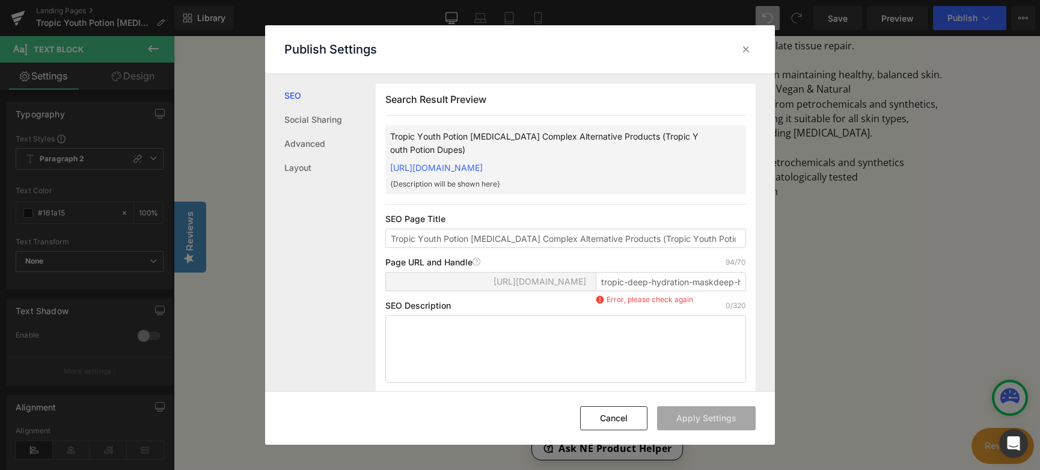
scroll to position [1, 0]
paste textarea "Tropic alternative products: We are frequently asked for the best Tropic Skinca…"
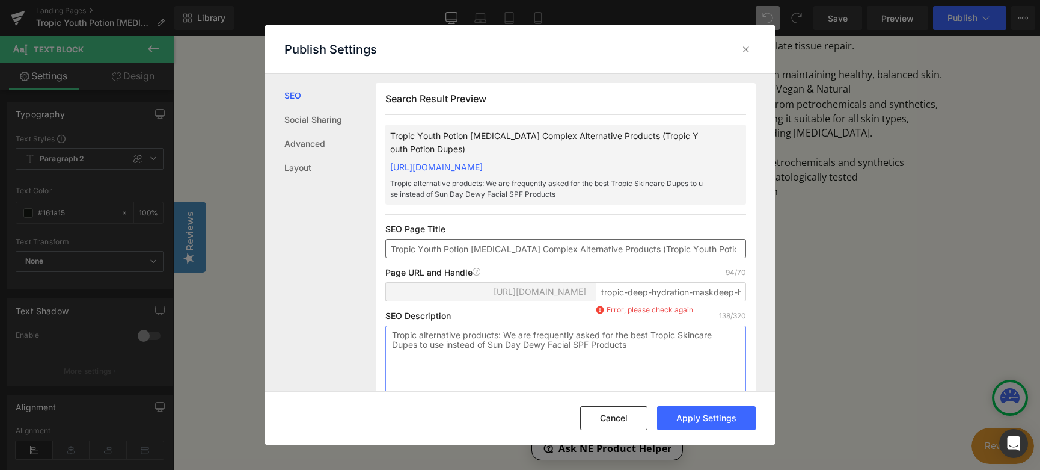
type textarea "Tropic alternative products: We are frequently asked for the best Tropic Skinca…"
click at [418, 258] on input "Tropic Youth Potion Retinol Complex Alternative Products (Tropic Youth Potion D…" at bounding box center [565, 248] width 361 height 19
type textarea "Y"
drag, startPoint x: 417, startPoint y: 261, endPoint x: 536, endPoint y: 259, distance: 119.1
click at [536, 258] on input "Tropic Youth Potion Retinol Complex Alternative Products (Tropic Youth Potion D…" at bounding box center [565, 248] width 361 height 19
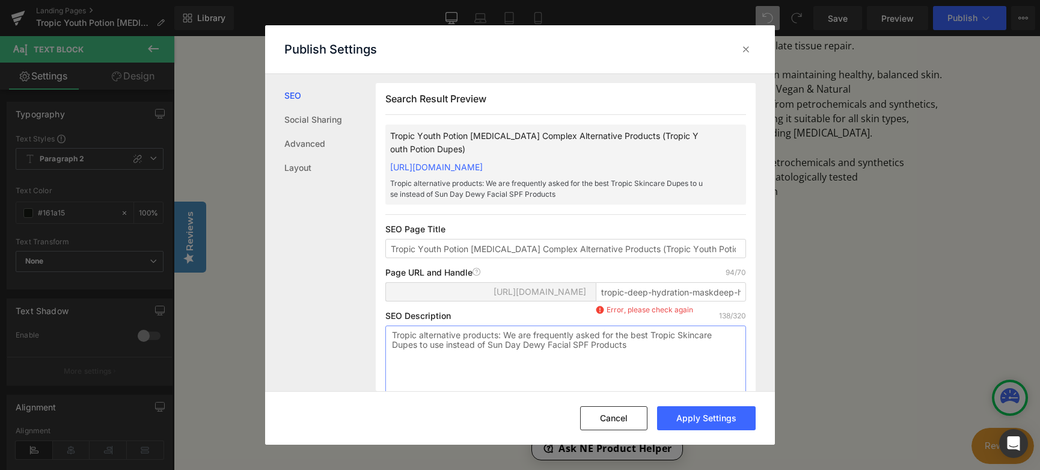
drag, startPoint x: 489, startPoint y: 354, endPoint x: 590, endPoint y: 357, distance: 101.1
click at [590, 357] on textarea "Tropic alternative products: We are frequently asked for the best Tropic Skinca…" at bounding box center [565, 358] width 361 height 67
paste textarea "Youth Potion Retinol Complex"
type textarea "Tropic alternative products: We are frequently asked for the best Tropic Skinca…"
click at [690, 301] on input "tropic-deep-hydration-maskdeep-hydration-mask-alternative-products-tropic-hydra…" at bounding box center [671, 291] width 150 height 19
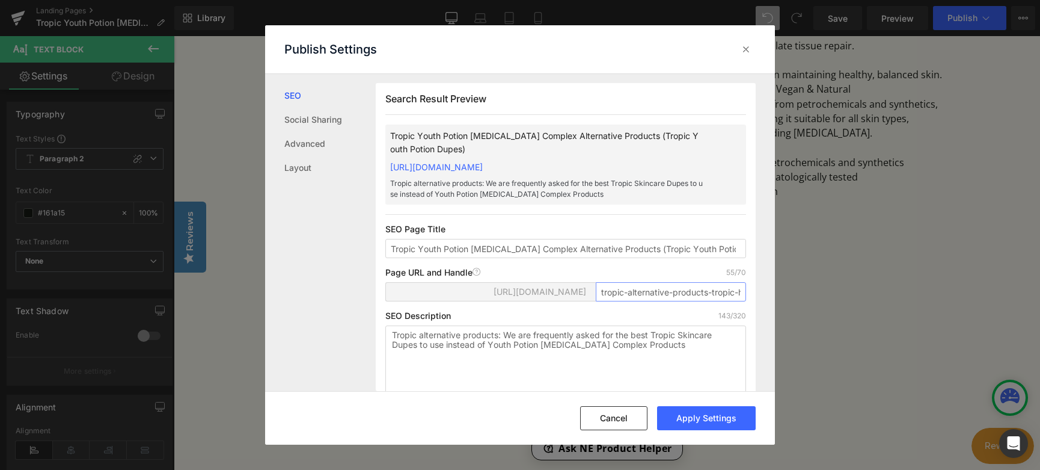
paste input "Youth-Potion-Re"
drag, startPoint x: 489, startPoint y: 357, endPoint x: 607, endPoint y: 356, distance: 118.4
click at [607, 356] on textarea "Tropic alternative products: We are frequently asked for the best Tropic Skinca…" at bounding box center [565, 358] width 361 height 67
drag, startPoint x: 625, startPoint y: 304, endPoint x: 693, endPoint y: 304, distance: 67.3
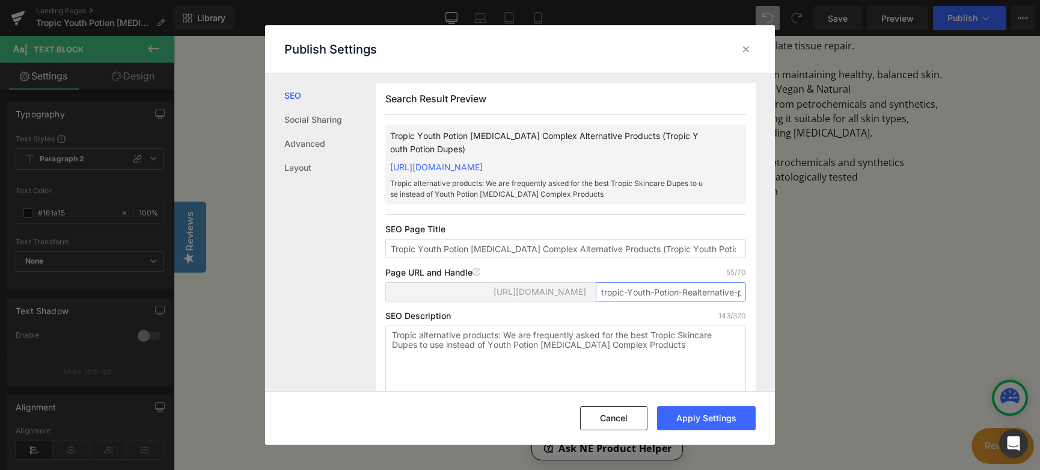
click at [693, 301] on input "tropic-Youth-Potion-Realternative-products-tropic-dupes" at bounding box center [671, 291] width 150 height 19
paste input "tinol-Complex"
click at [712, 417] on button "Apply Settings" at bounding box center [706, 418] width 99 height 24
type input "tropic-youth-potion-retinol-complex-alternative-products-dupes"
click at [622, 421] on button "Cancel" at bounding box center [627, 418] width 67 height 24
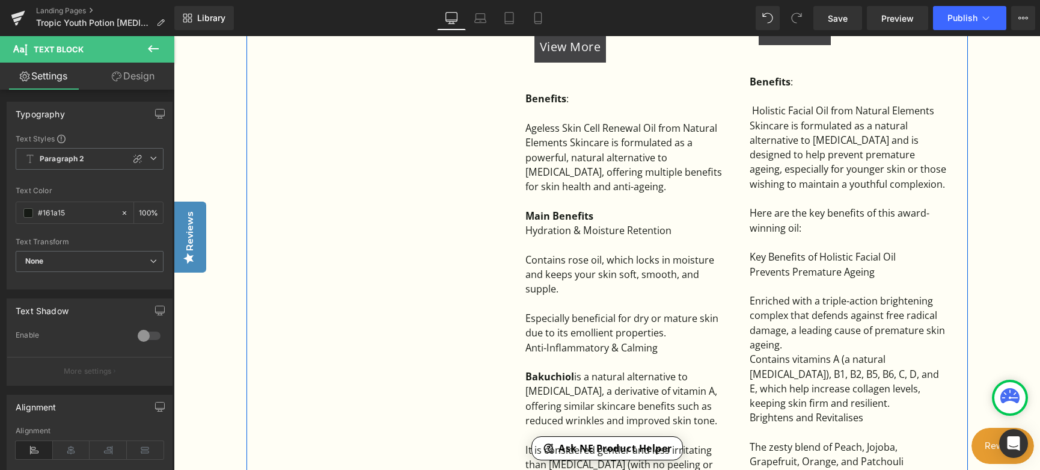
scroll to position [1142, 0]
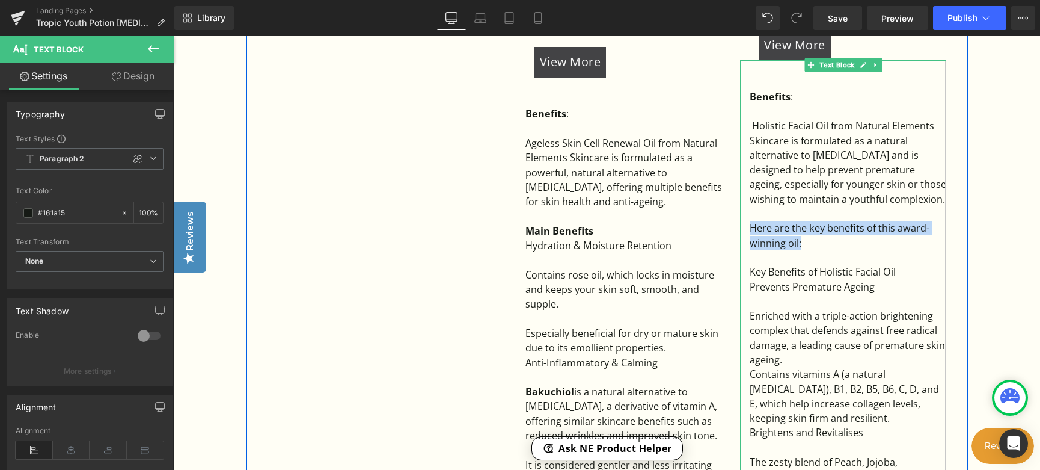
drag, startPoint x: 807, startPoint y: 219, endPoint x: 748, endPoint y: 206, distance: 60.3
click at [750, 221] on div "Here are the key benefits of this award-winning oil:" at bounding box center [848, 235] width 197 height 29
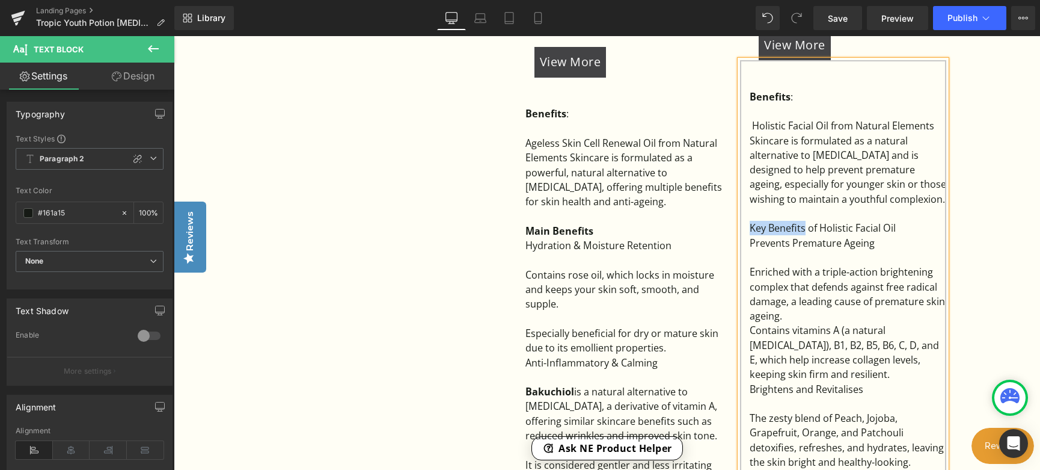
drag, startPoint x: 750, startPoint y: 206, endPoint x: 803, endPoint y: 204, distance: 52.9
click at [803, 221] on span "Key Benefits of Holistic Facial Oil" at bounding box center [823, 227] width 146 height 13
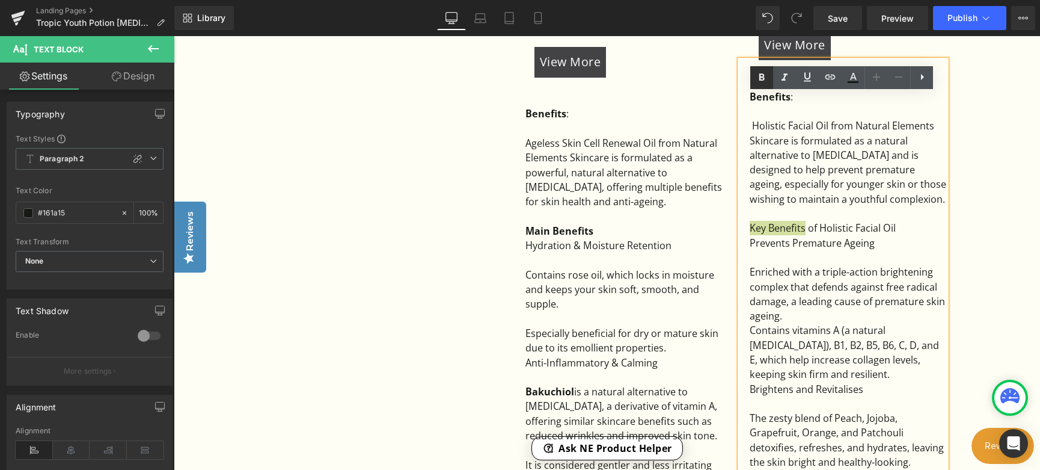
click at [0, 0] on icon at bounding box center [0, 0] width 0 height 0
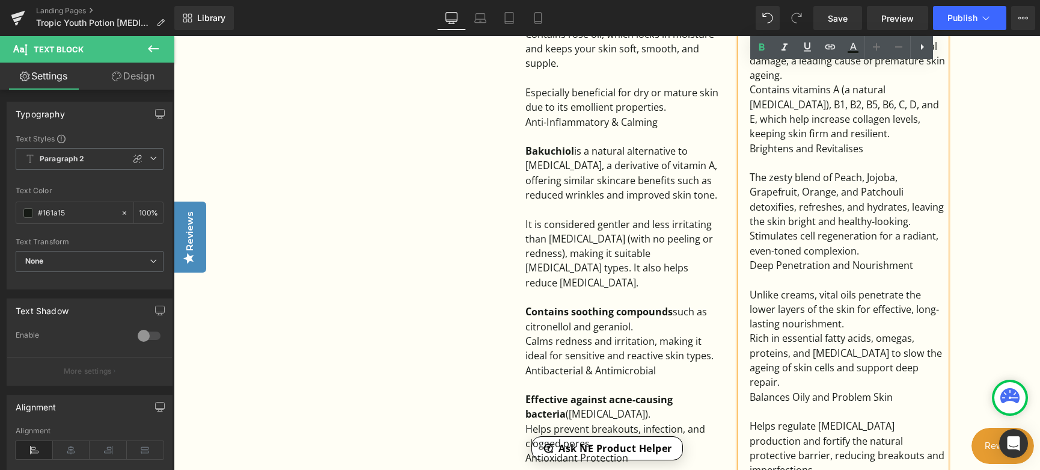
scroll to position [1442, 0]
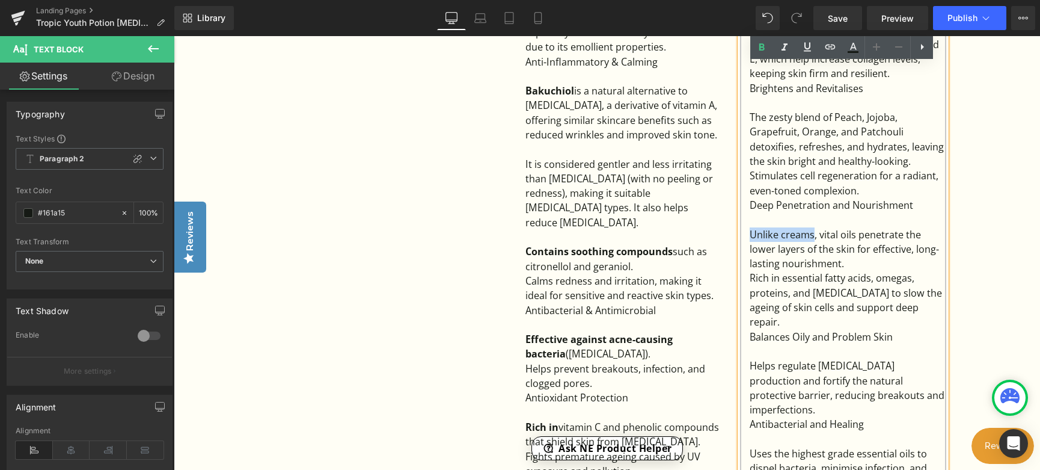
drag, startPoint x: 748, startPoint y: 210, endPoint x: 812, endPoint y: 208, distance: 63.8
click at [813, 227] on div "Unlike creams, vital oils penetrate the lower layers of the skin for effective,…" at bounding box center [848, 249] width 197 height 44
click at [0, 0] on icon at bounding box center [0, 0] width 0 height 0
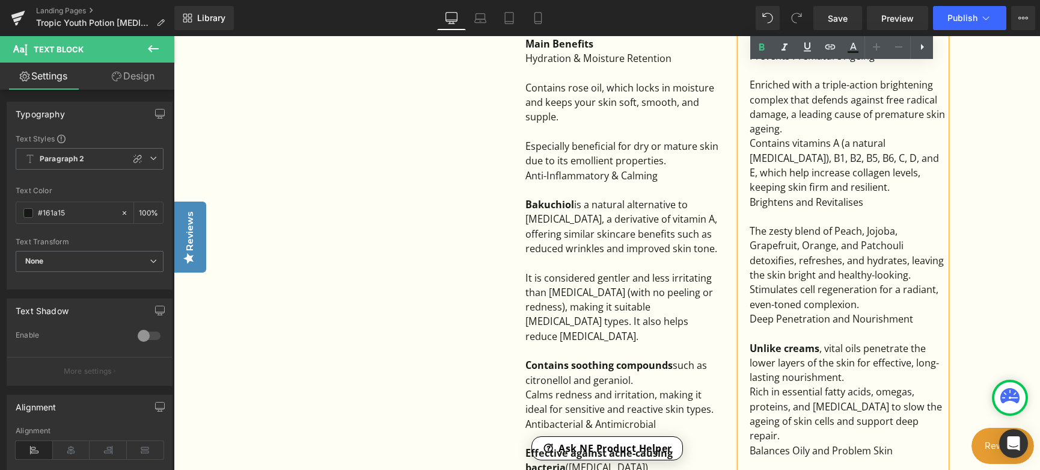
scroll to position [1322, 0]
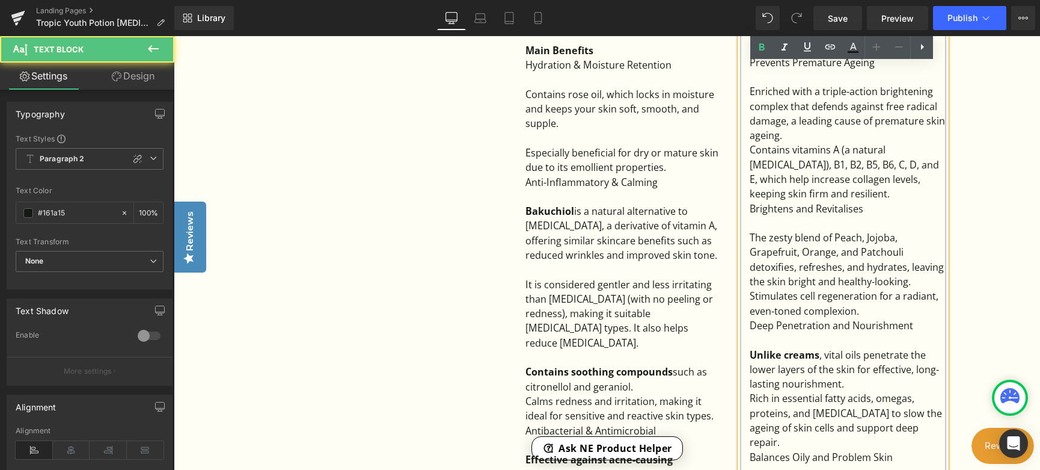
click at [817, 173] on div "Contains vitamins A (a natural retinol), B1, B2, B5, B6, C, D, and E, which hel…" at bounding box center [848, 171] width 197 height 58
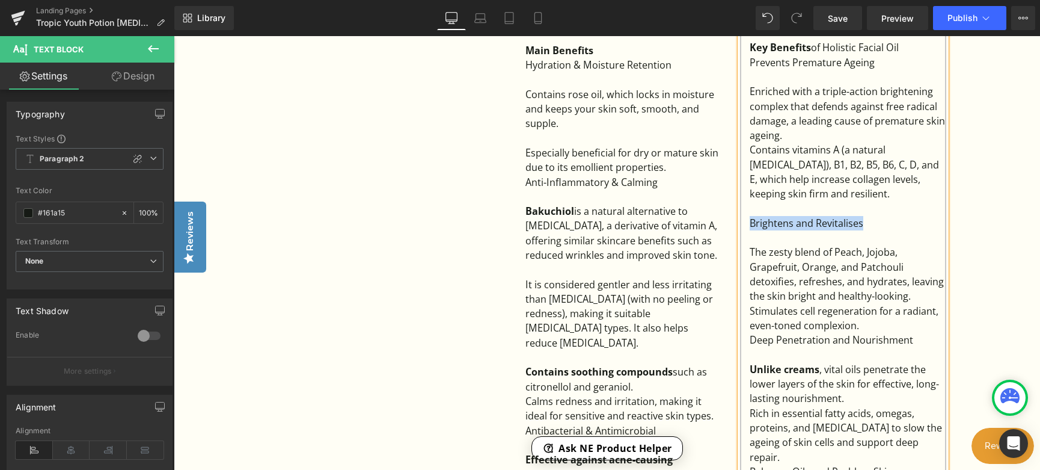
drag, startPoint x: 749, startPoint y: 200, endPoint x: 865, endPoint y: 201, distance: 116.0
click at [865, 216] on div "Brightens and Revitalises" at bounding box center [848, 223] width 197 height 14
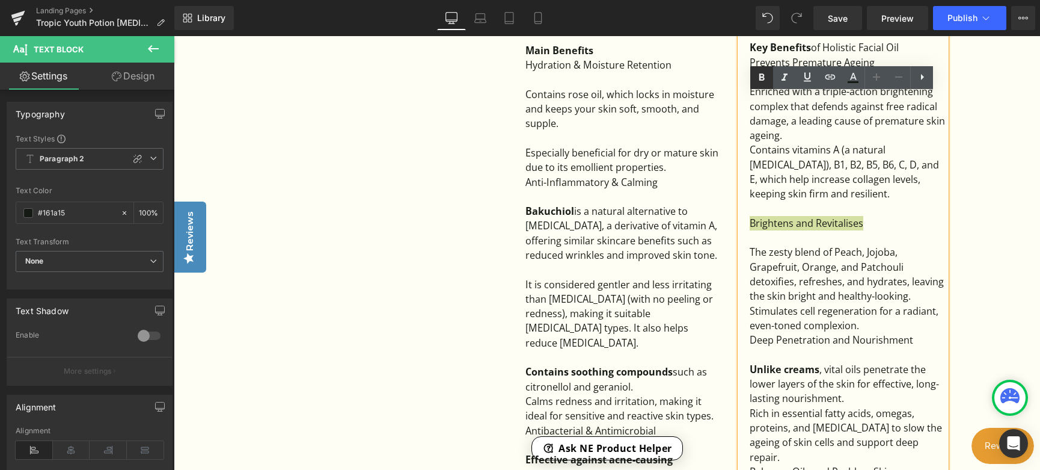
click at [0, 0] on icon at bounding box center [0, 0] width 0 height 0
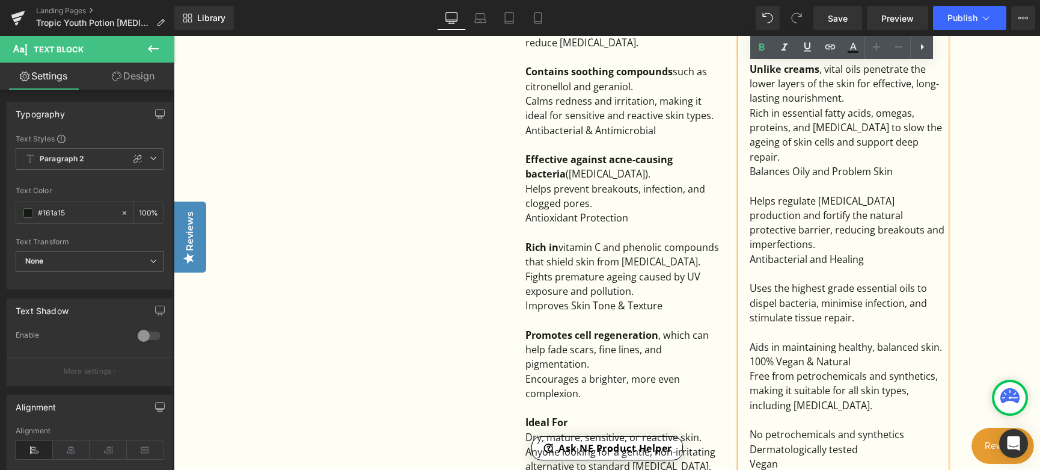
scroll to position [1623, 0]
drag, startPoint x: 748, startPoint y: 176, endPoint x: 845, endPoint y: 165, distance: 97.4
click at [846, 193] on div "Helps regulate sebum production and fortify the natural protective barrier, red…" at bounding box center [848, 222] width 197 height 58
click at [0, 0] on icon at bounding box center [0, 0] width 0 height 0
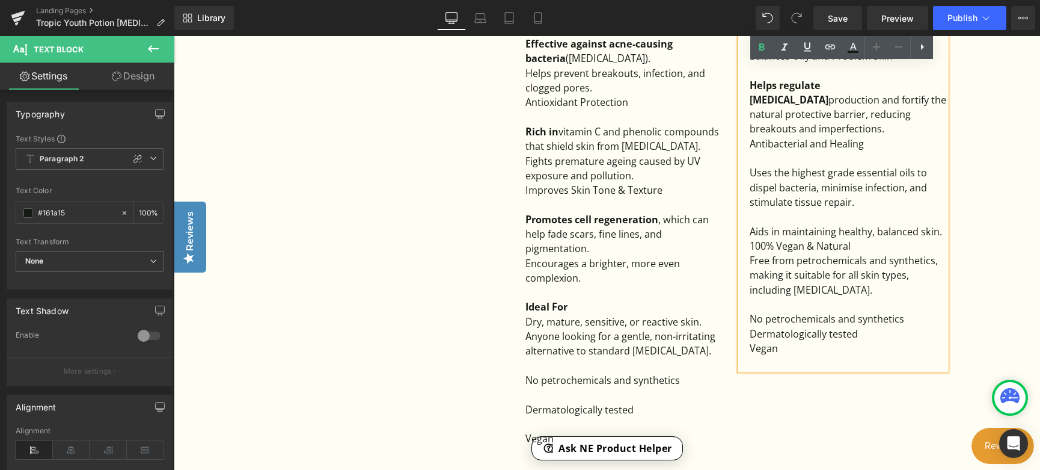
scroll to position [1743, 0]
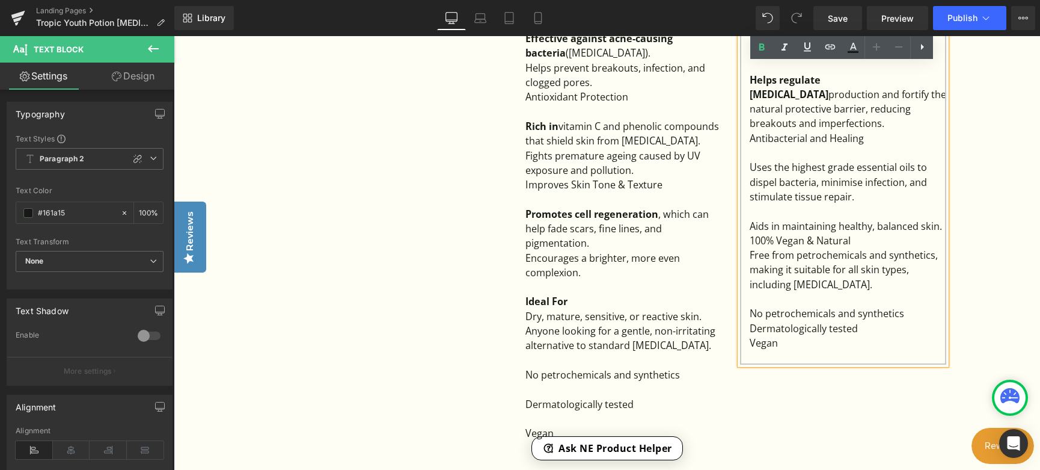
click at [910, 306] on div "No petrochemicals and synthetics" at bounding box center [848, 313] width 197 height 14
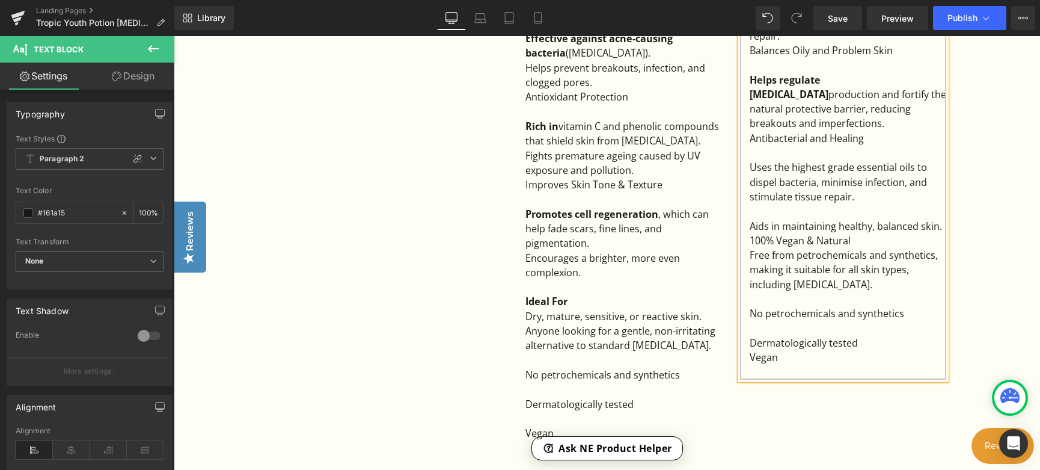
click at [859, 335] on div "Dermatologically tested" at bounding box center [848, 342] width 197 height 14
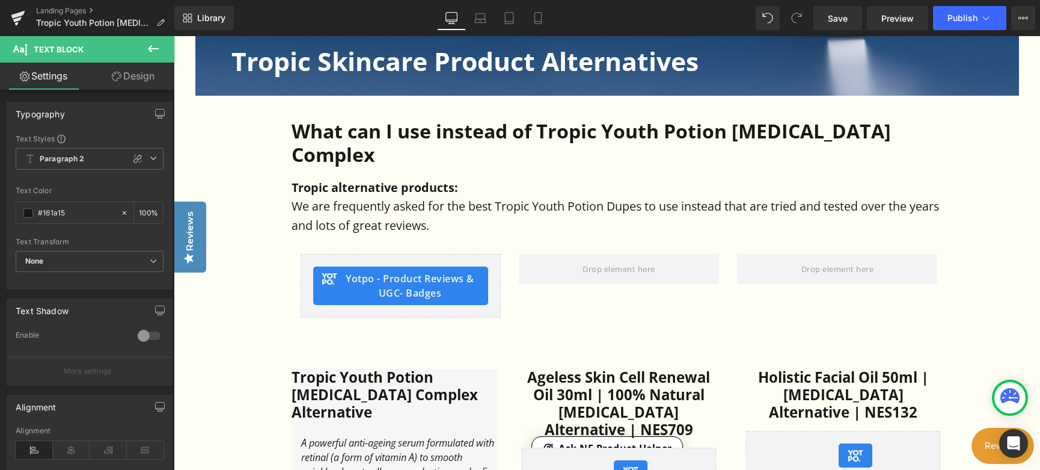
scroll to position [480, 0]
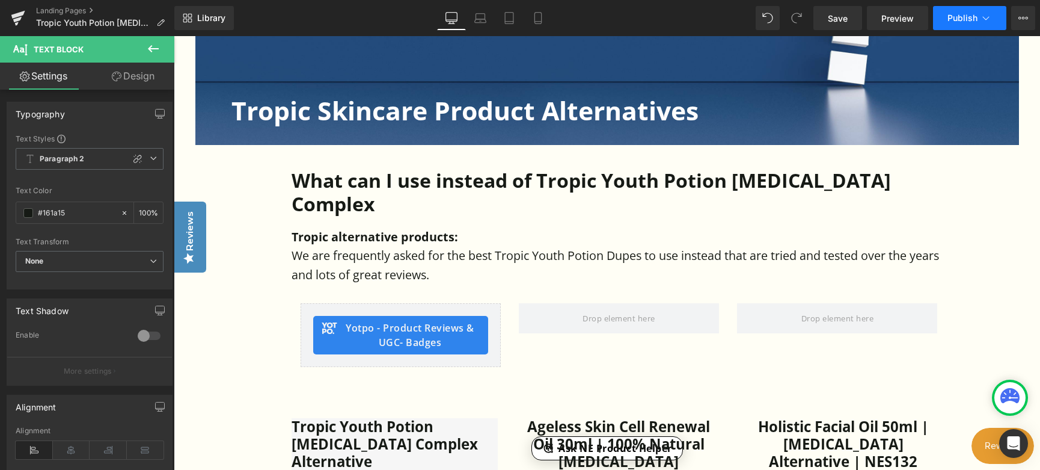
click at [953, 16] on span "Publish" at bounding box center [963, 18] width 30 height 10
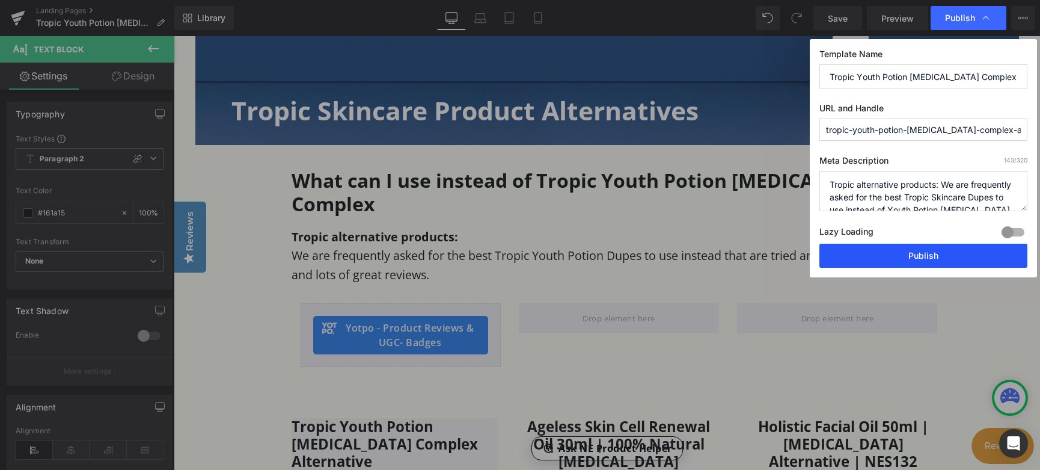
click at [920, 259] on button "Publish" at bounding box center [923, 255] width 208 height 24
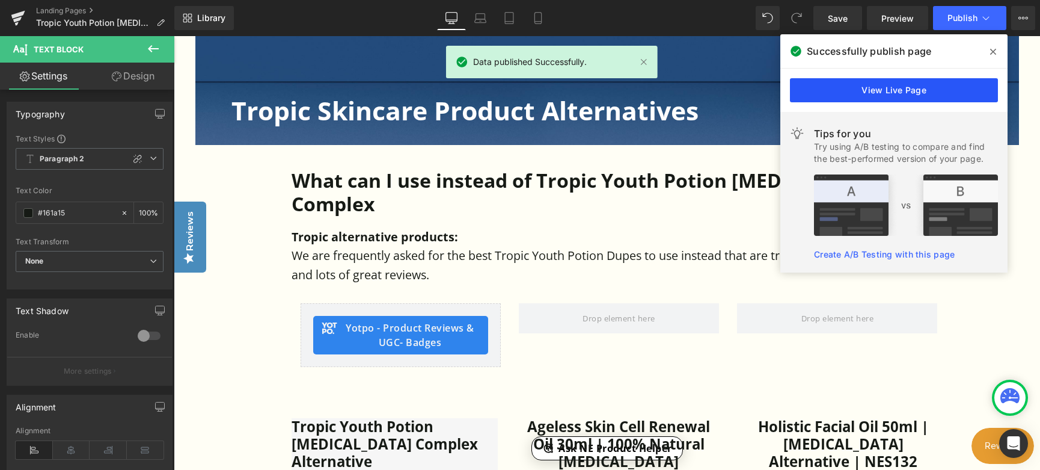
click at [901, 93] on link "View Live Page" at bounding box center [894, 90] width 208 height 24
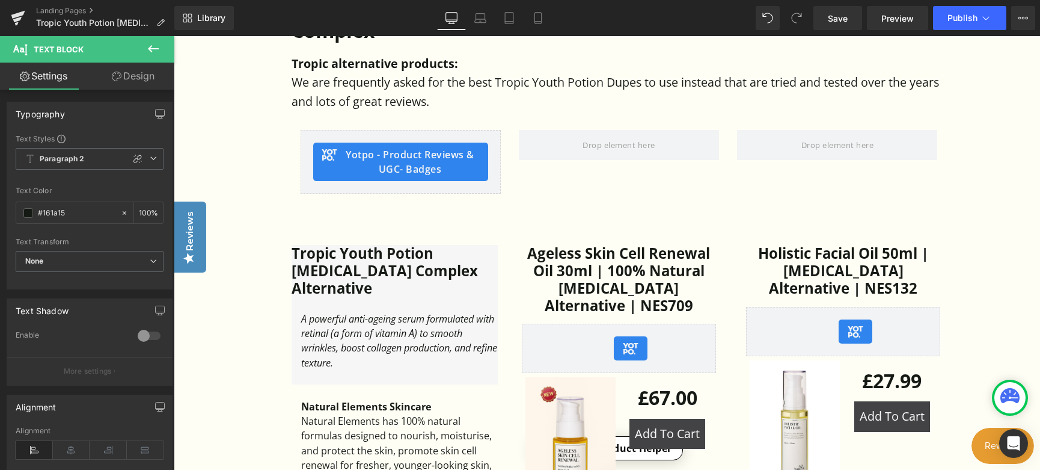
scroll to position [420, 0]
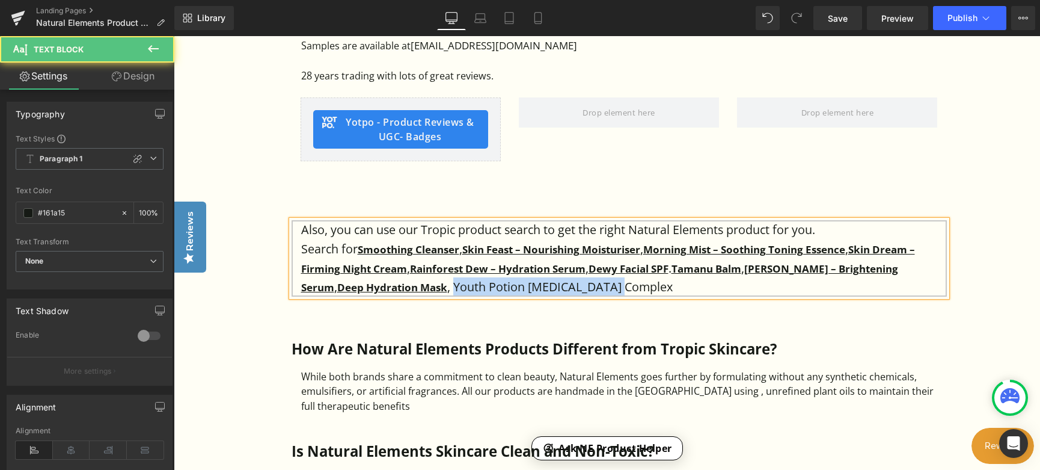
click at [601, 286] on p "Search for Smoothing Cleanser , Skin Feast – Nourishing Moisturiser , Morning M…" at bounding box center [624, 267] width 646 height 57
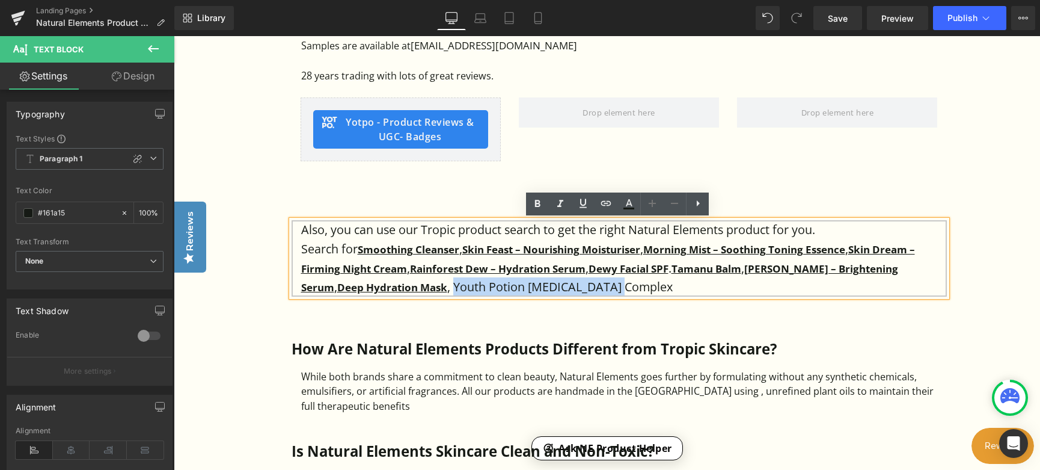
drag, startPoint x: 583, startPoint y: 286, endPoint x: 417, endPoint y: 286, distance: 165.9
click at [417, 286] on p "Search for Smoothing Cleanser , Skin Feast – Nourishing Moisturiser , Morning M…" at bounding box center [624, 267] width 646 height 57
click at [481, 219] on icon at bounding box center [477, 222] width 7 height 7
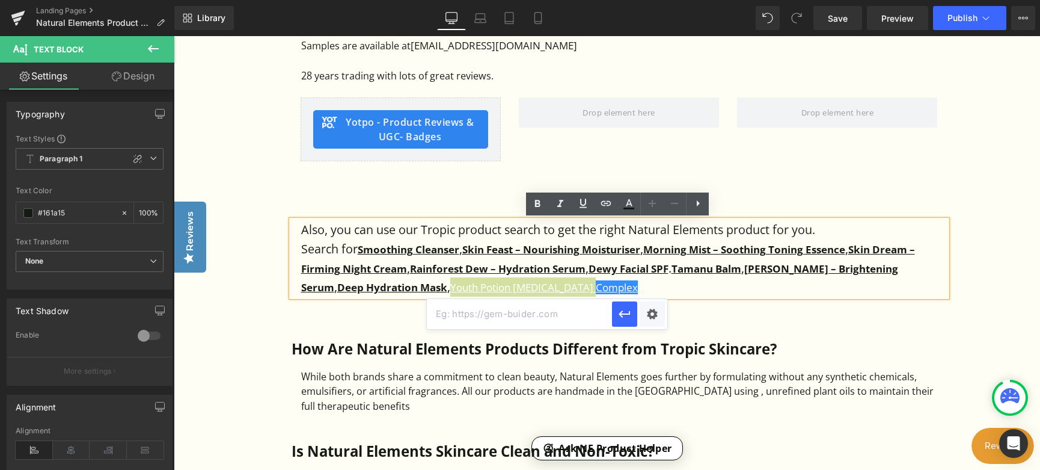
click at [0, 0] on input "text" at bounding box center [0, 0] width 0 height 0
paste input "https://www.naturalelementsskincare.com/pages/tropic-youth-potion-retinol-compl…"
type input "https://www.naturalelementsskincare.com/pages/tropic-youth-potion-retinol-compl…"
click at [620, 311] on icon "button" at bounding box center [624, 314] width 14 height 14
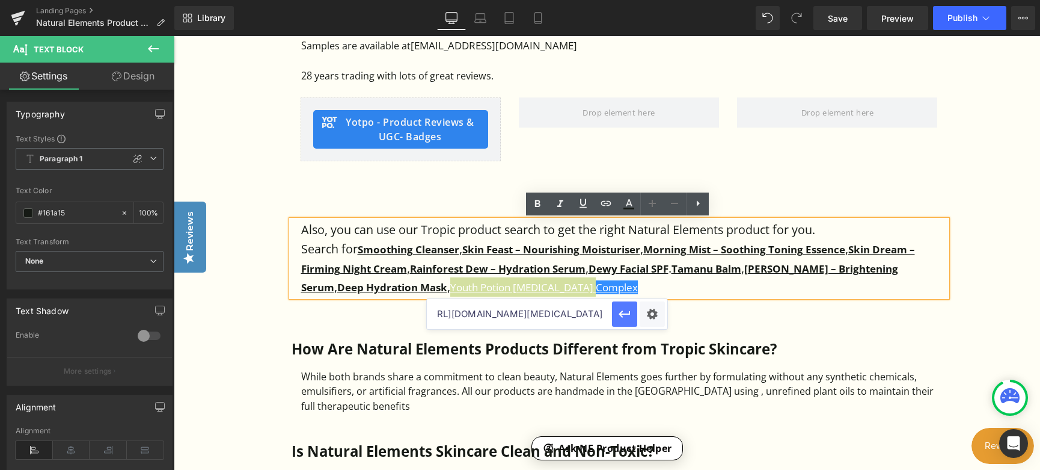
scroll to position [0, 0]
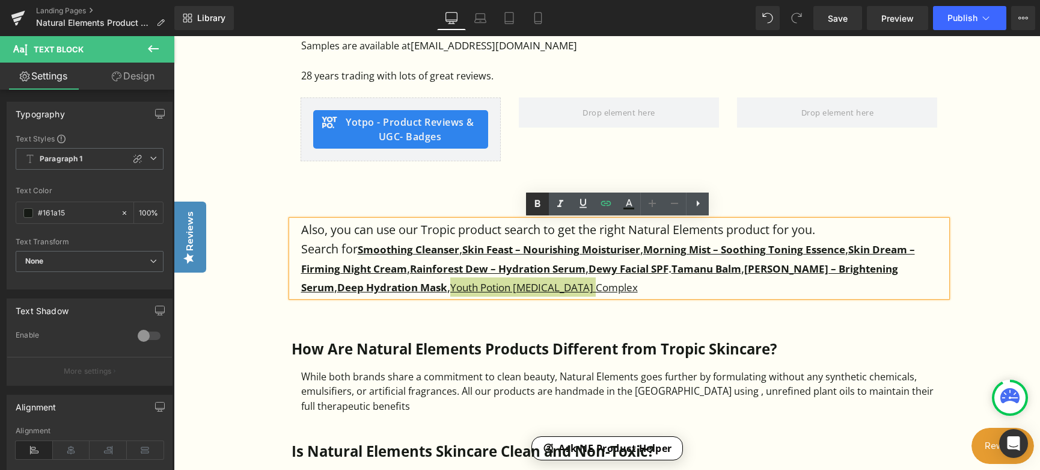
click at [0, 0] on icon at bounding box center [0, 0] width 0 height 0
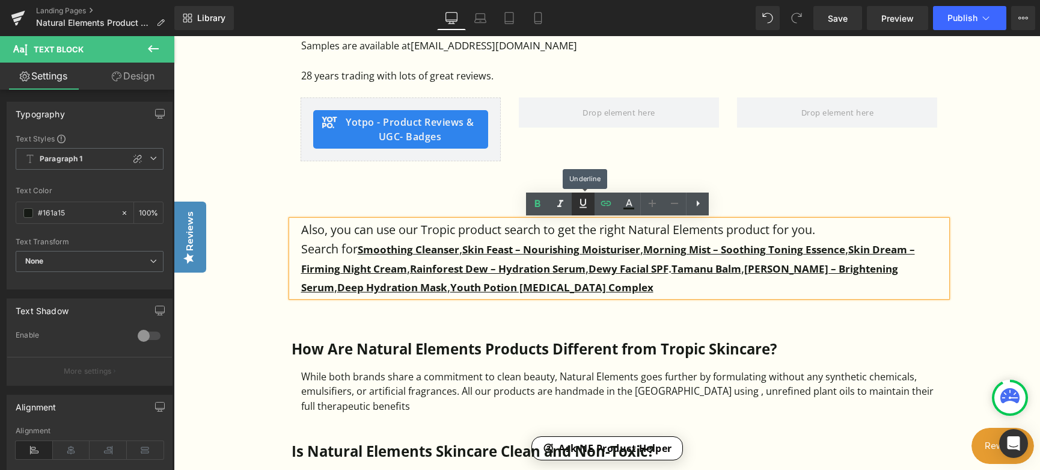
click at [0, 0] on icon at bounding box center [0, 0] width 0 height 0
click at [735, 290] on p "Search for Smoothing Cleanser , Skin Feast – Nourishing Moisturiser , Morning M…" at bounding box center [624, 267] width 646 height 57
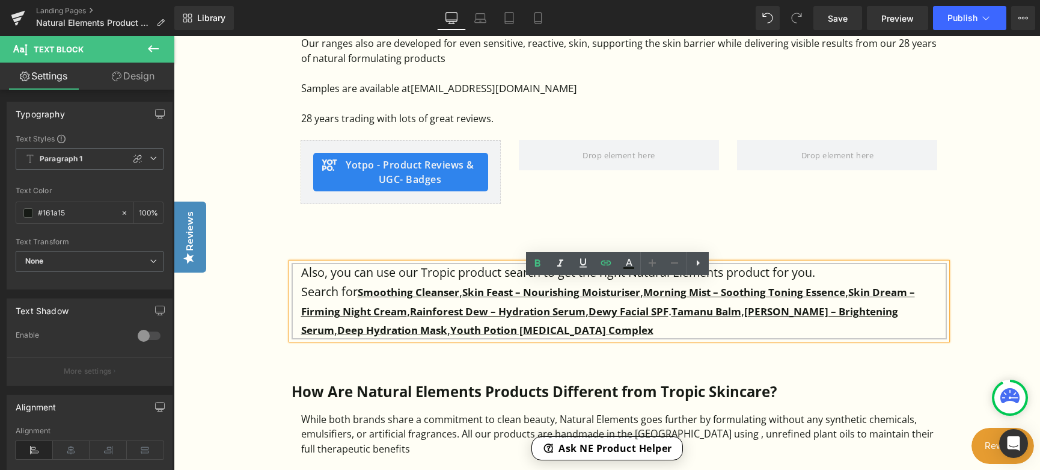
scroll to position [842, 0]
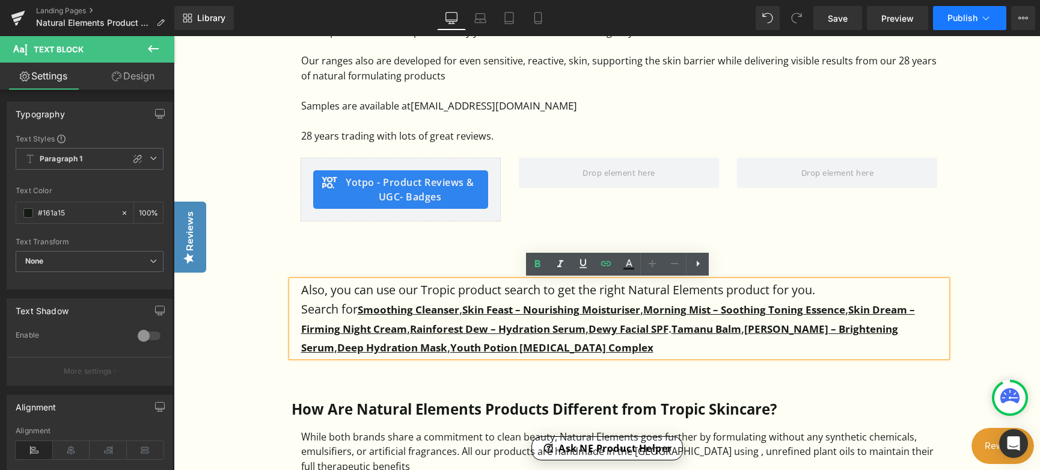
click at [952, 20] on span "Publish" at bounding box center [963, 18] width 30 height 10
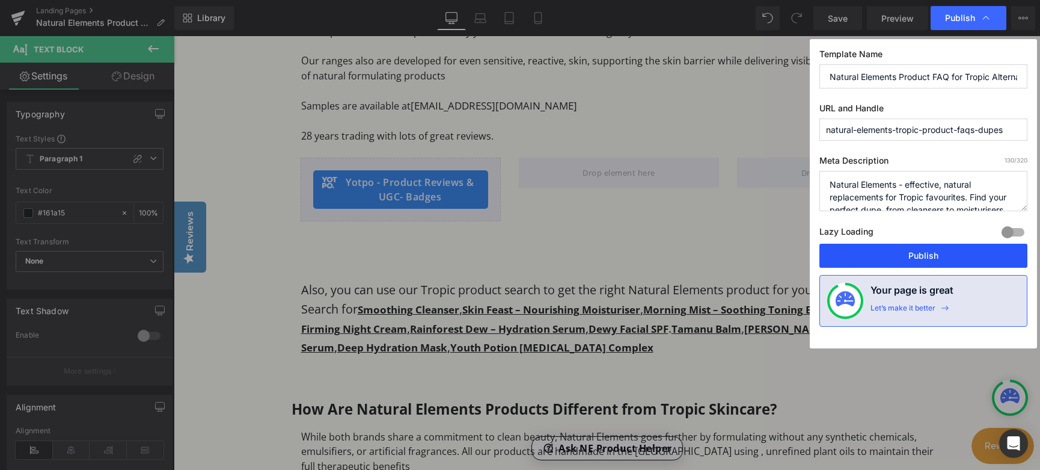
click at [0, 0] on button "Publish" at bounding box center [0, 0] width 0 height 0
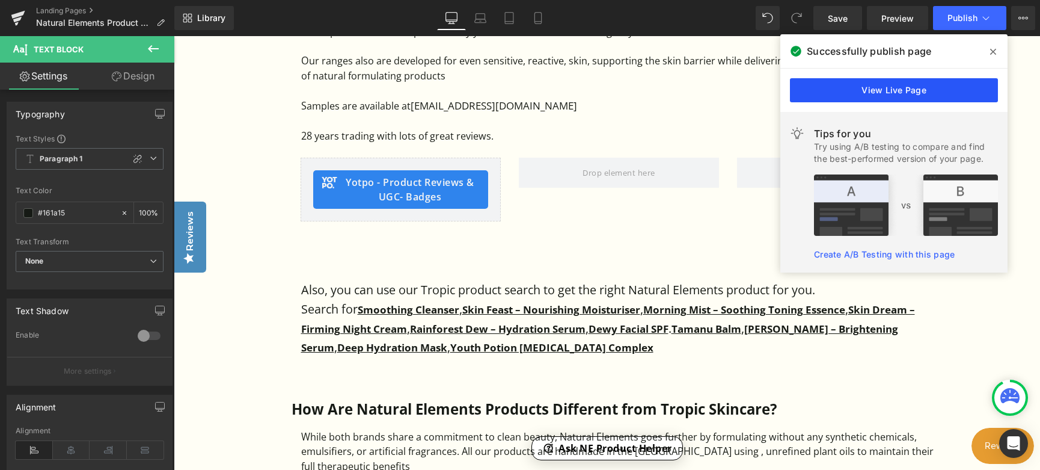
click at [0, 0] on link "View Live Page" at bounding box center [0, 0] width 0 height 0
